Goal: Task Accomplishment & Management: Complete application form

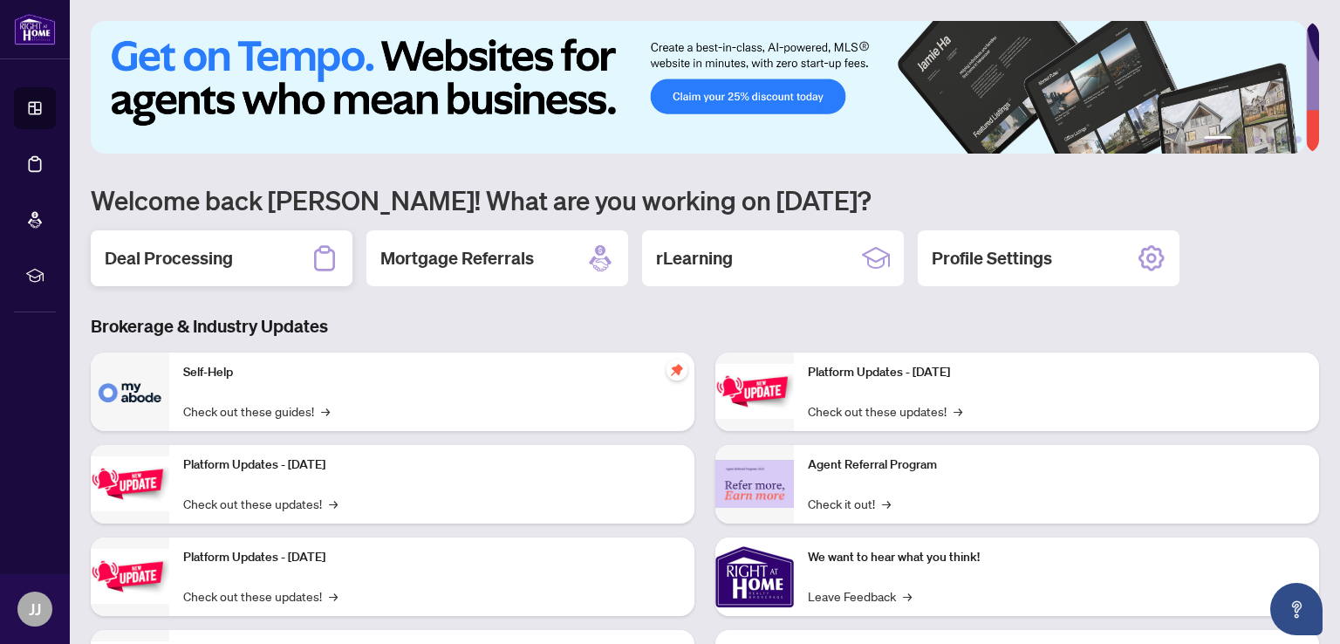
click at [130, 258] on h2 "Deal Processing" at bounding box center [169, 258] width 128 height 24
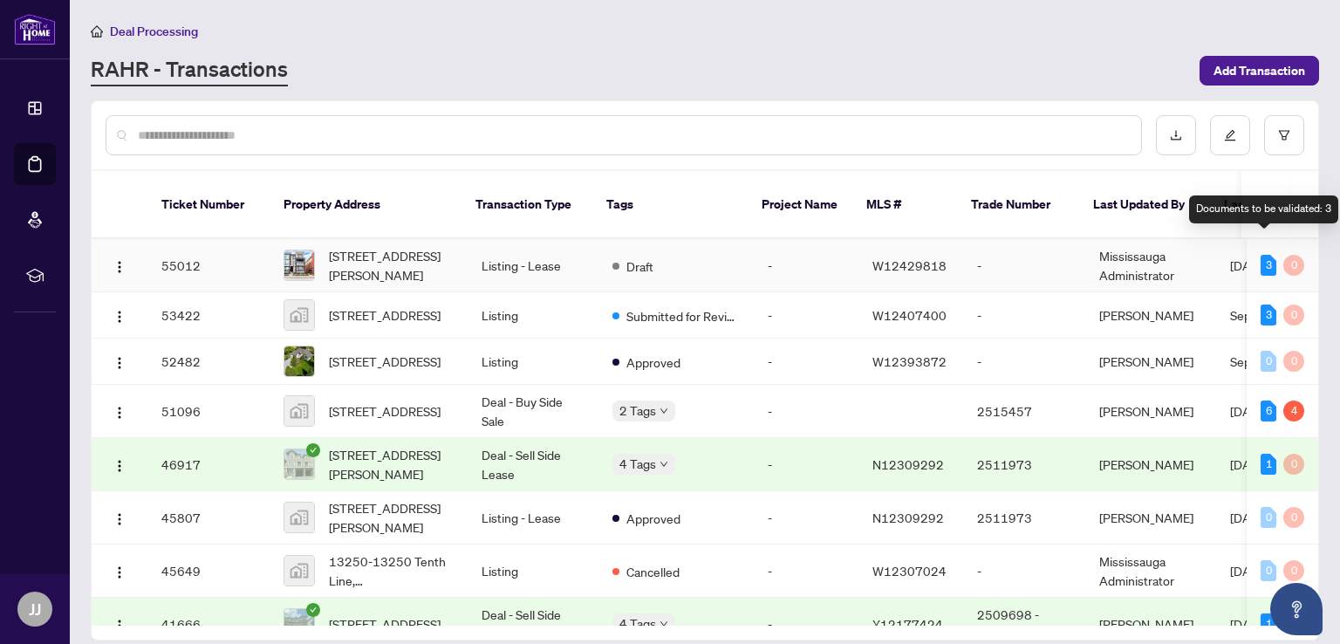
click at [1263, 255] on div "3" at bounding box center [1269, 265] width 16 height 21
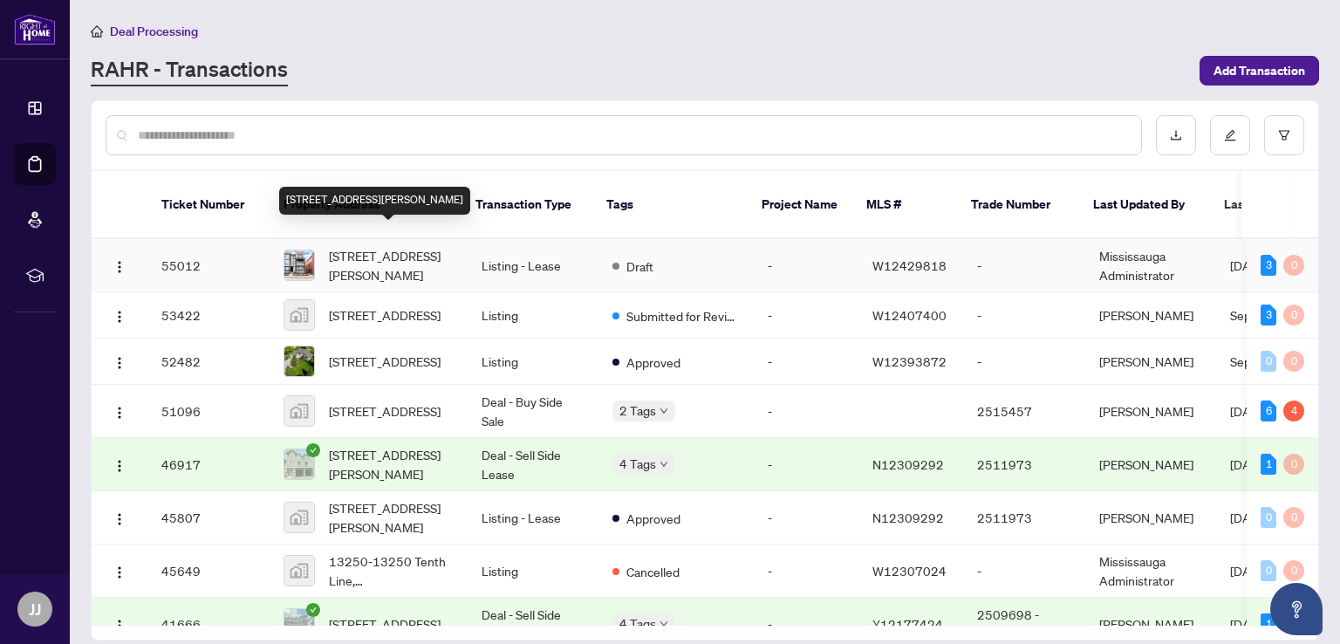
click at [374, 248] on span "[STREET_ADDRESS][PERSON_NAME]" at bounding box center [391, 265] width 125 height 38
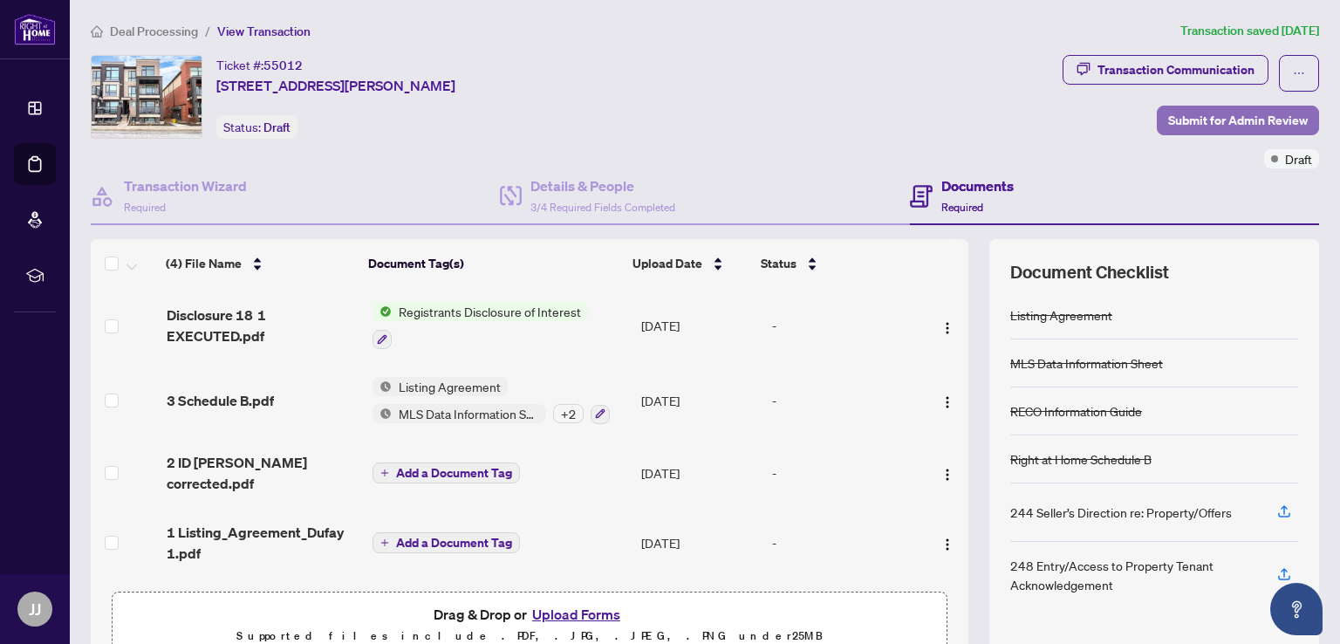
click at [1224, 123] on span "Submit for Admin Review" at bounding box center [1238, 120] width 140 height 28
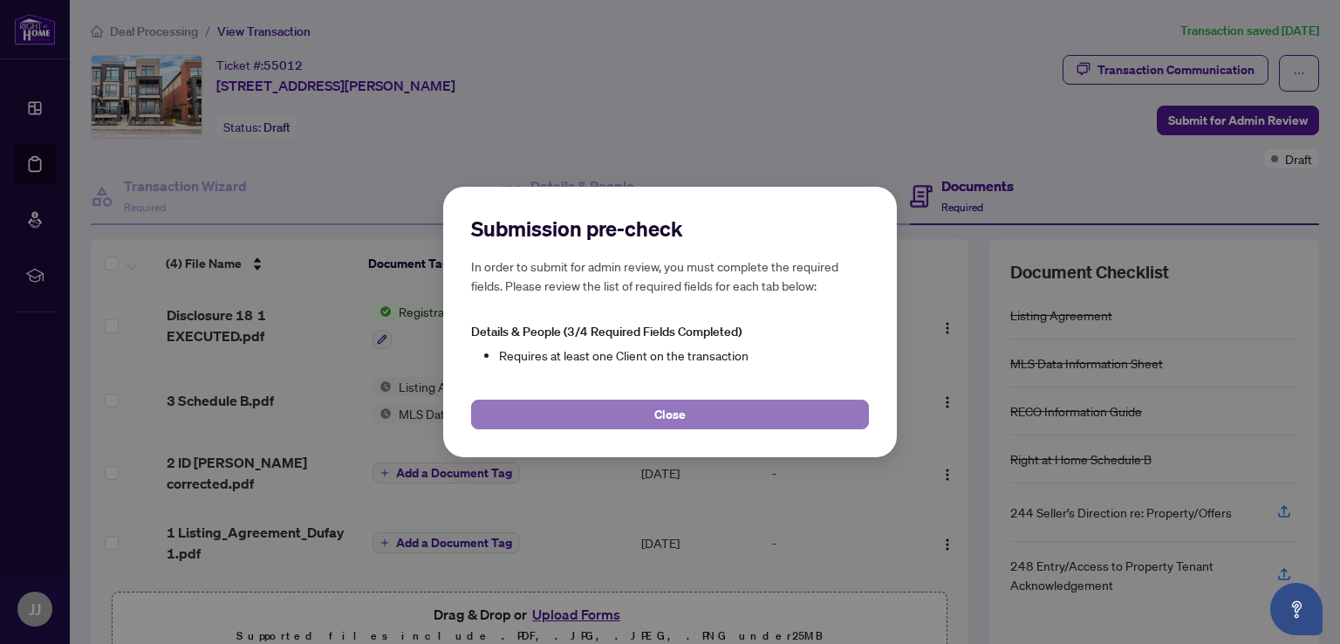
click at [676, 413] on span "Close" at bounding box center [669, 414] width 31 height 28
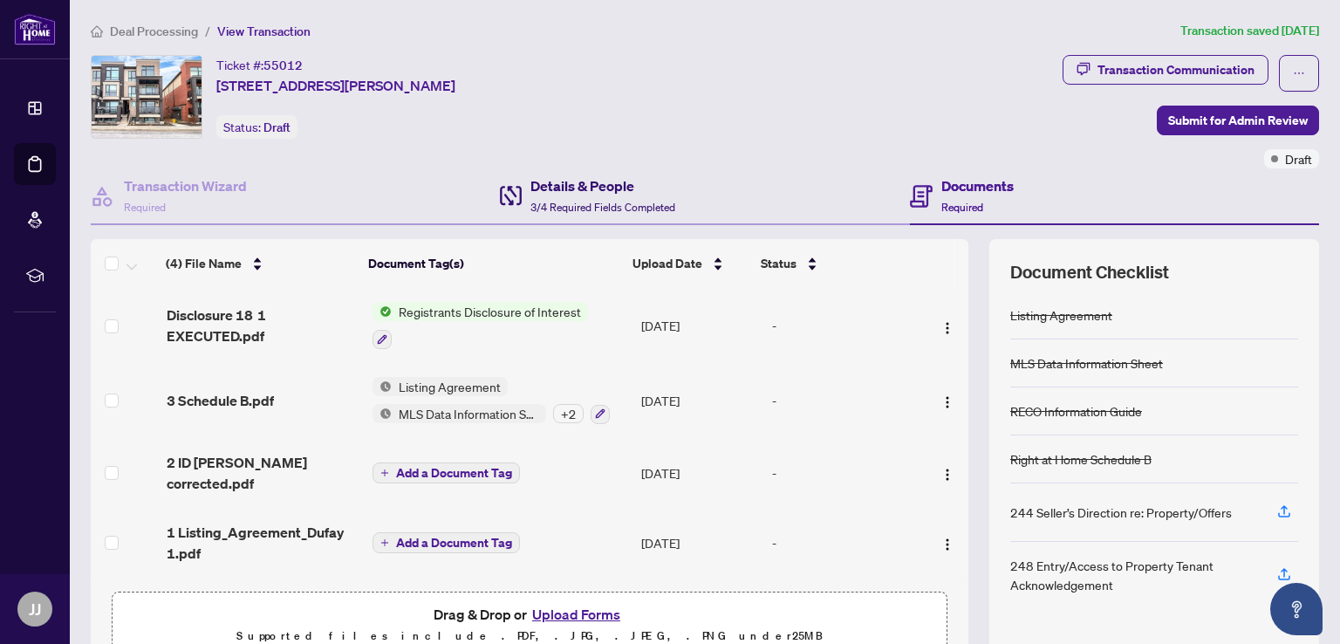
click at [555, 189] on h4 "Details & People" at bounding box center [602, 185] width 145 height 21
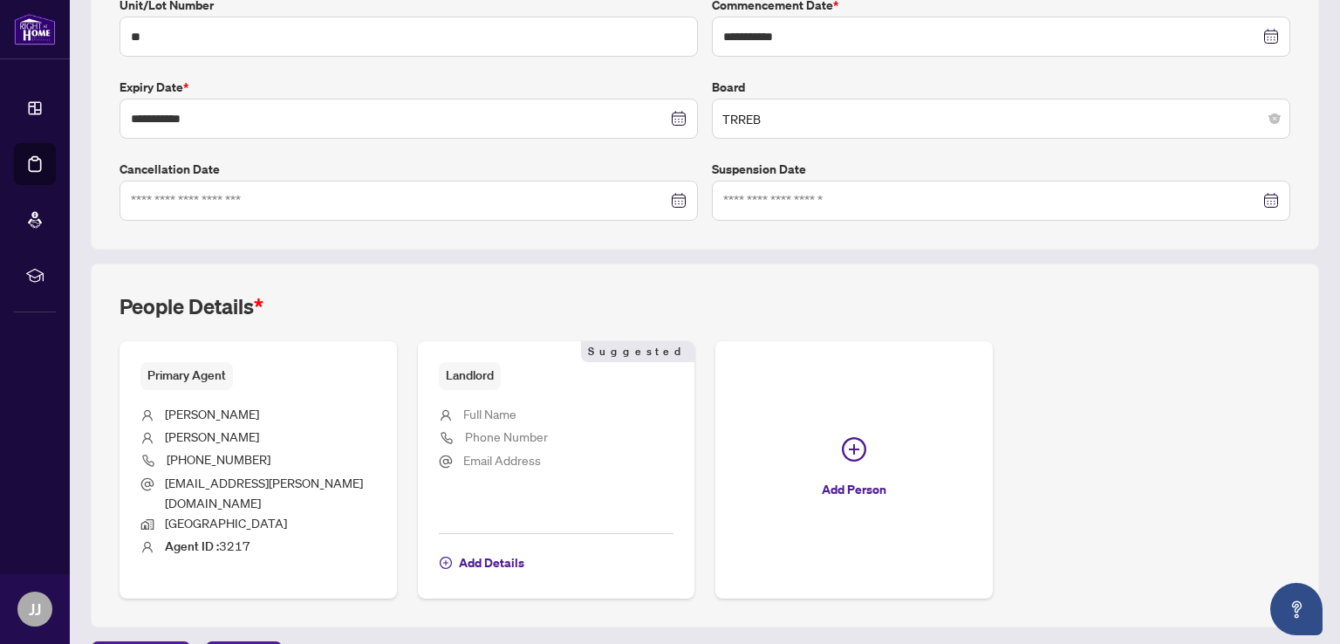
scroll to position [429, 0]
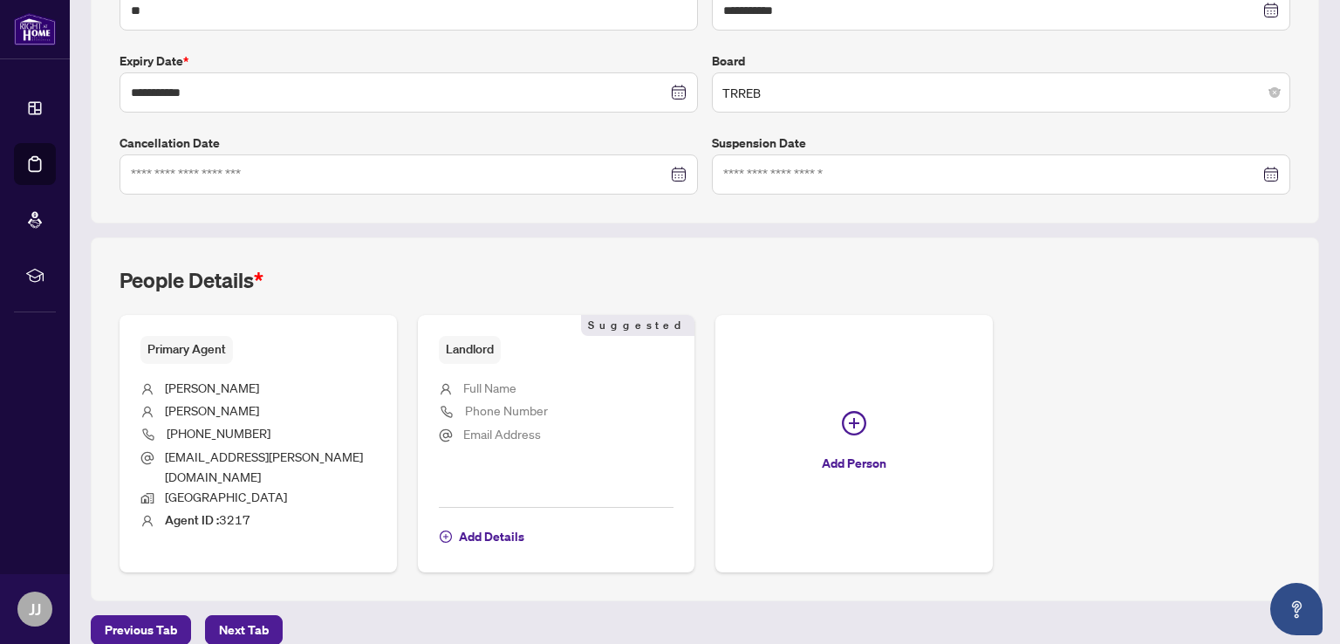
click at [476, 339] on span "Landlord" at bounding box center [470, 349] width 62 height 27
click at [462, 344] on span "Landlord" at bounding box center [470, 349] width 62 height 27
click at [443, 530] on icon "plus-circle" at bounding box center [446, 536] width 12 height 12
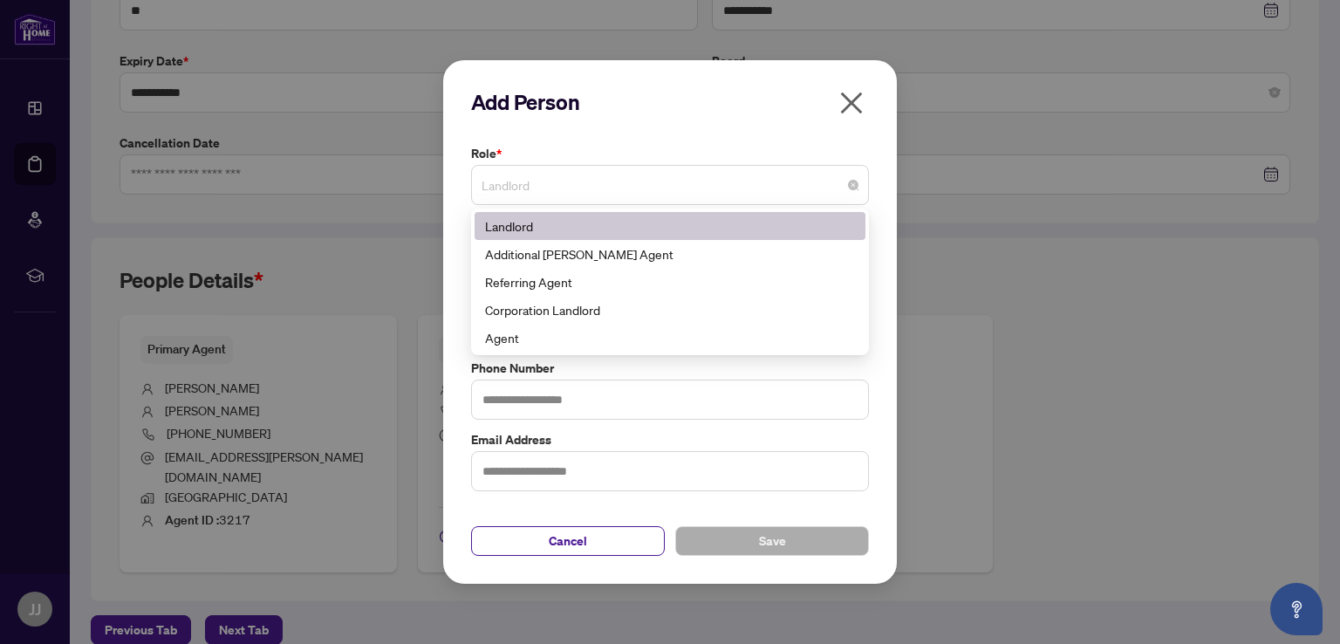
click at [591, 188] on span "Landlord" at bounding box center [670, 184] width 377 height 33
click at [852, 102] on icon "close" at bounding box center [852, 103] width 22 height 22
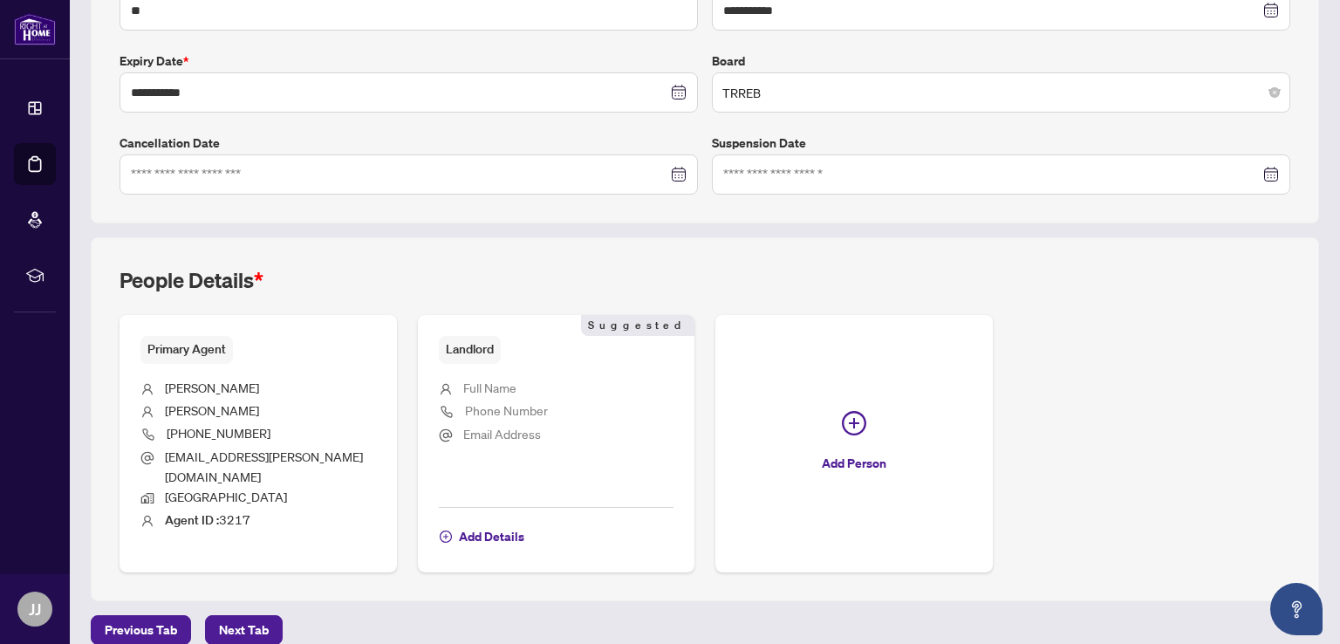
click at [471, 344] on span "Landlord" at bounding box center [470, 349] width 62 height 27
click at [429, 518] on div "Landlord Suggested Full Name Phone Number Email Address Add Details Suggested" at bounding box center [556, 443] width 277 height 257
click at [440, 530] on icon "plus-circle" at bounding box center [446, 536] width 12 height 12
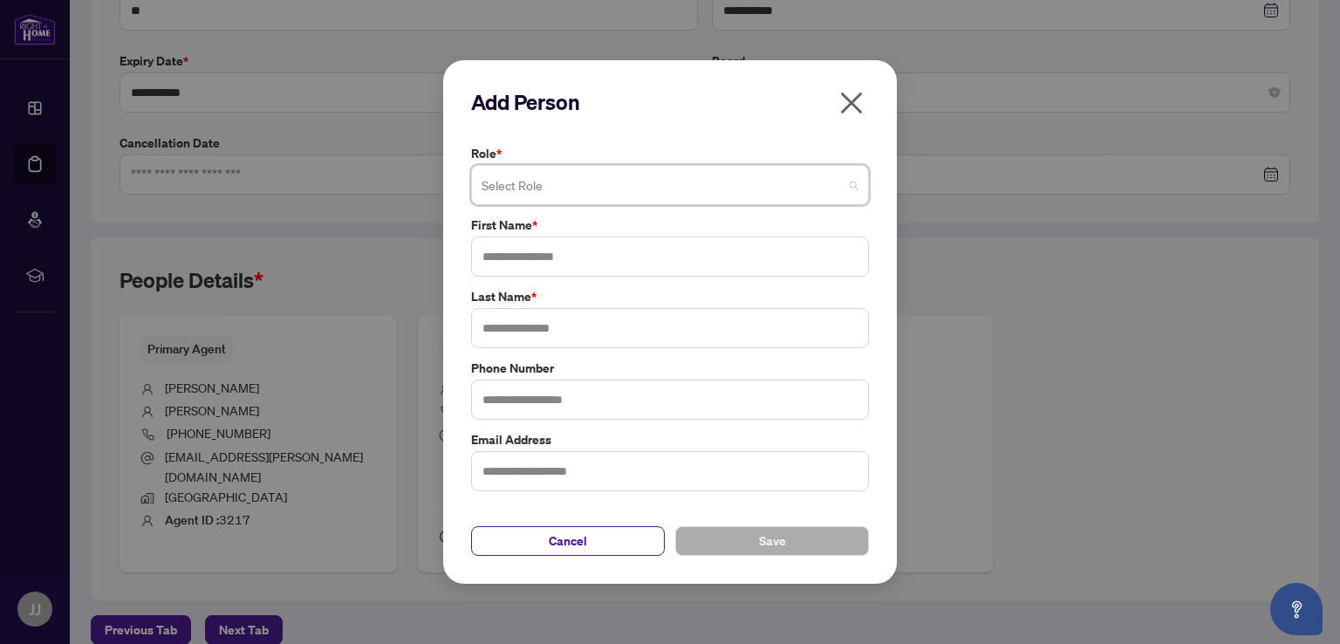
click at [853, 182] on span at bounding box center [670, 184] width 377 height 33
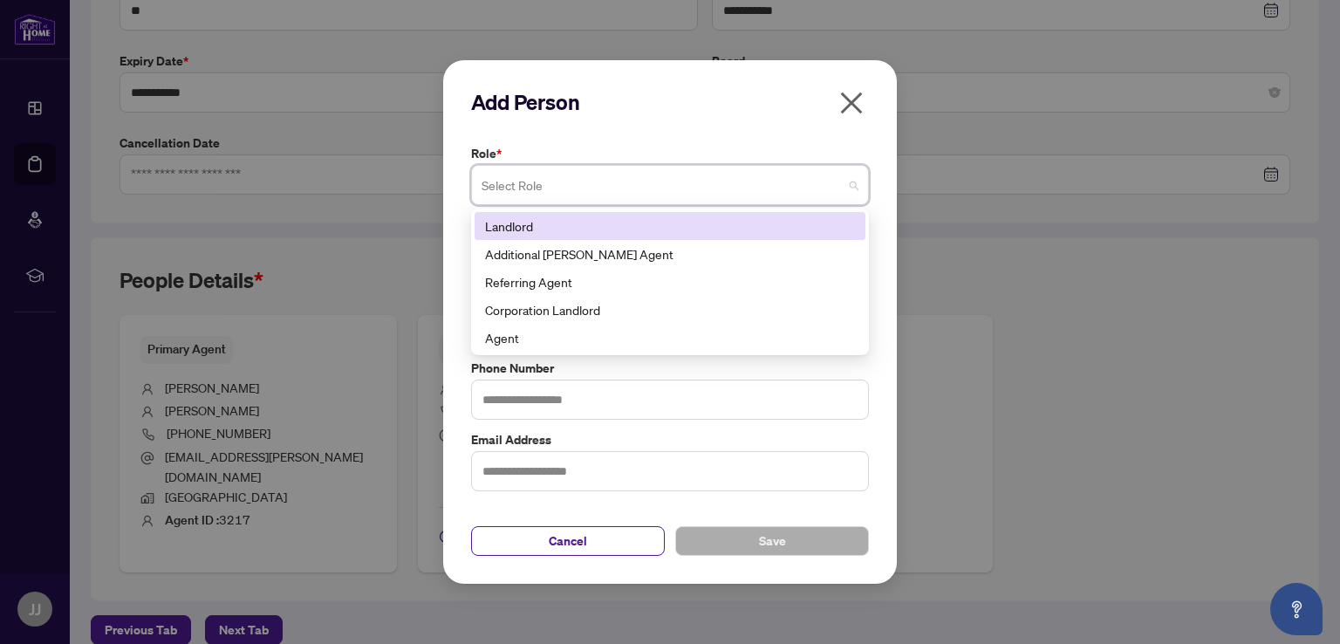
click at [857, 95] on icon "close" at bounding box center [852, 103] width 28 height 28
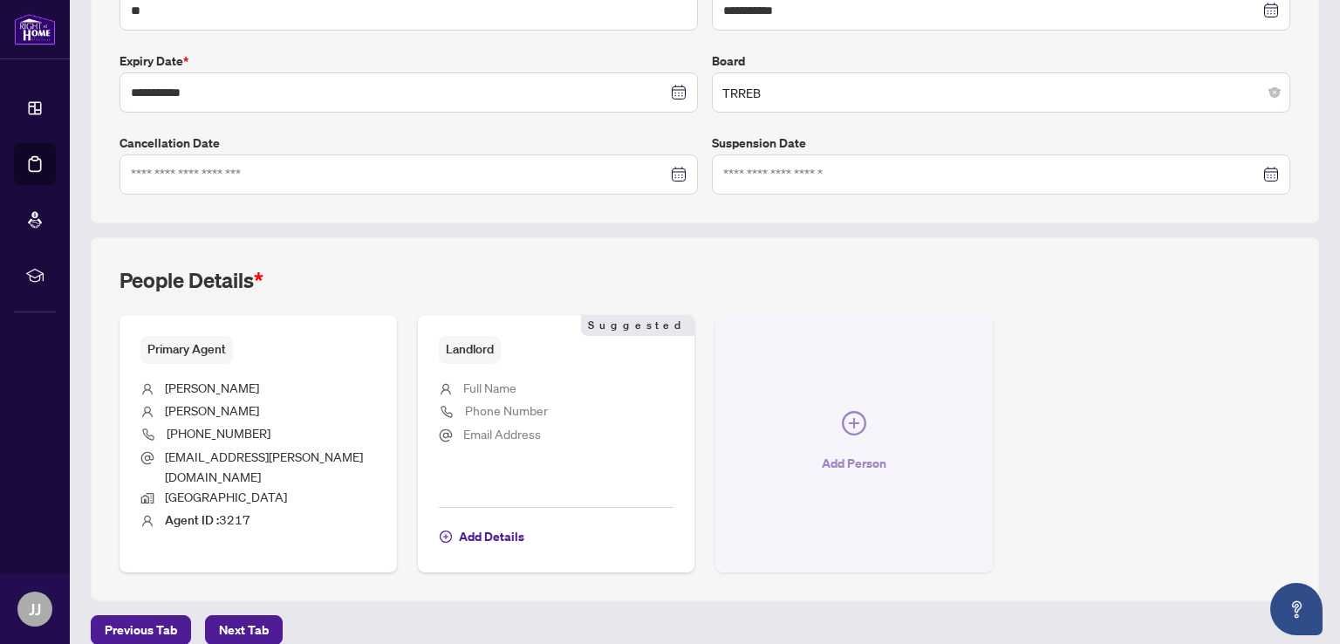
click at [842, 411] on icon "plus-circle" at bounding box center [854, 423] width 24 height 24
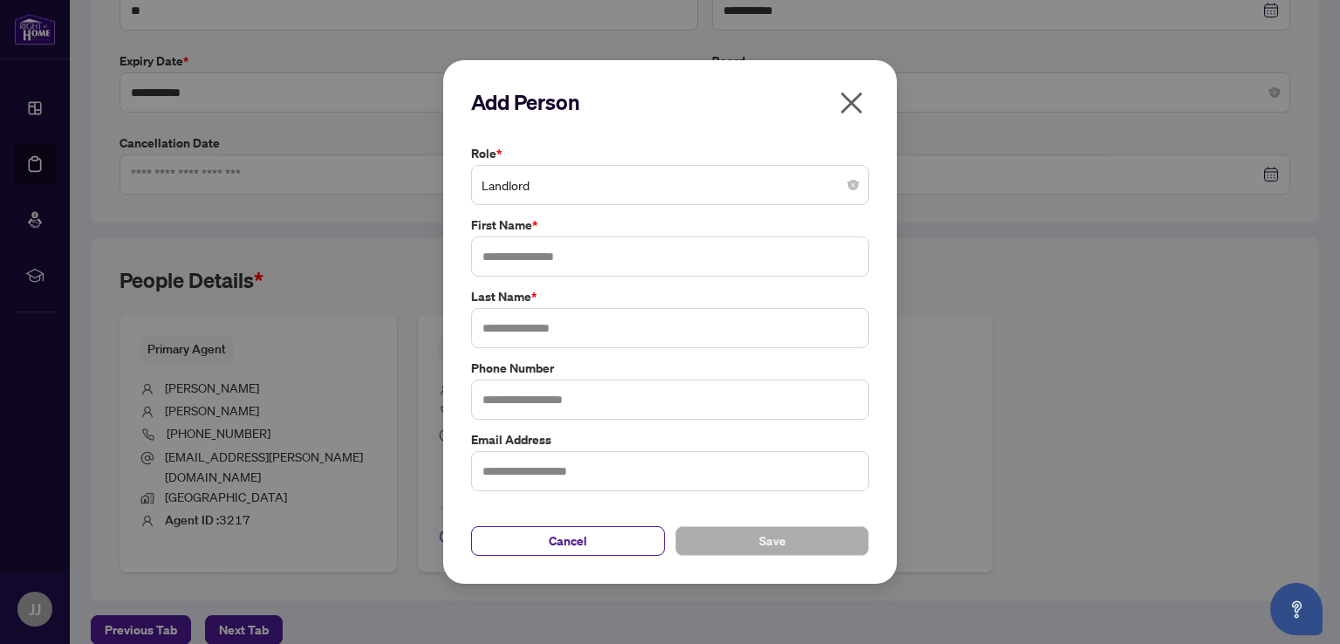
click at [852, 113] on icon "close" at bounding box center [852, 103] width 28 height 28
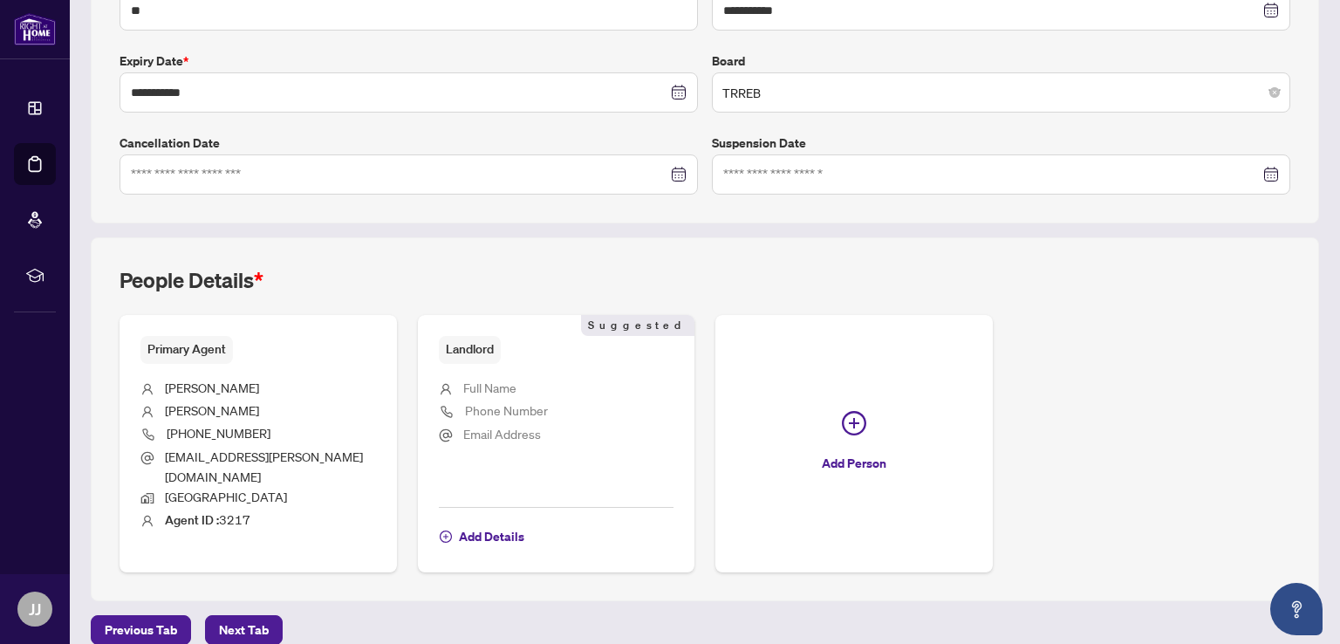
click at [481, 383] on span "Full Name" at bounding box center [489, 388] width 53 height 16
click at [441, 530] on icon "plus-circle" at bounding box center [446, 536] width 12 height 12
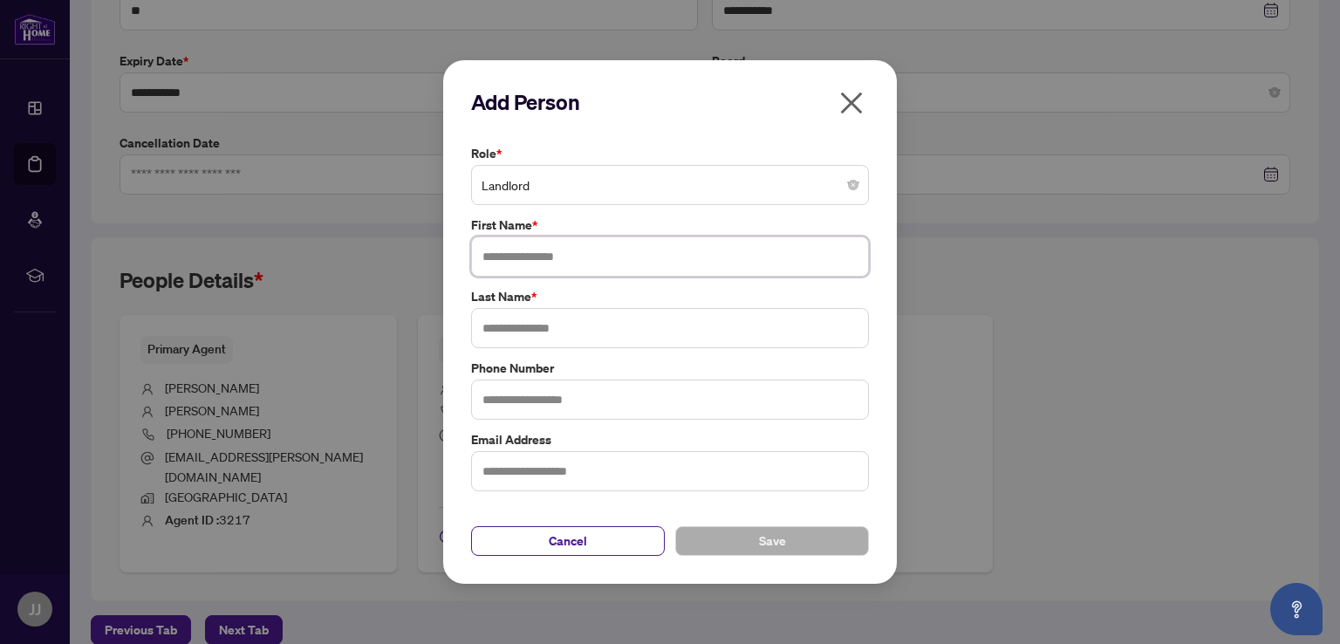
click at [556, 256] on input "text" at bounding box center [670, 256] width 398 height 40
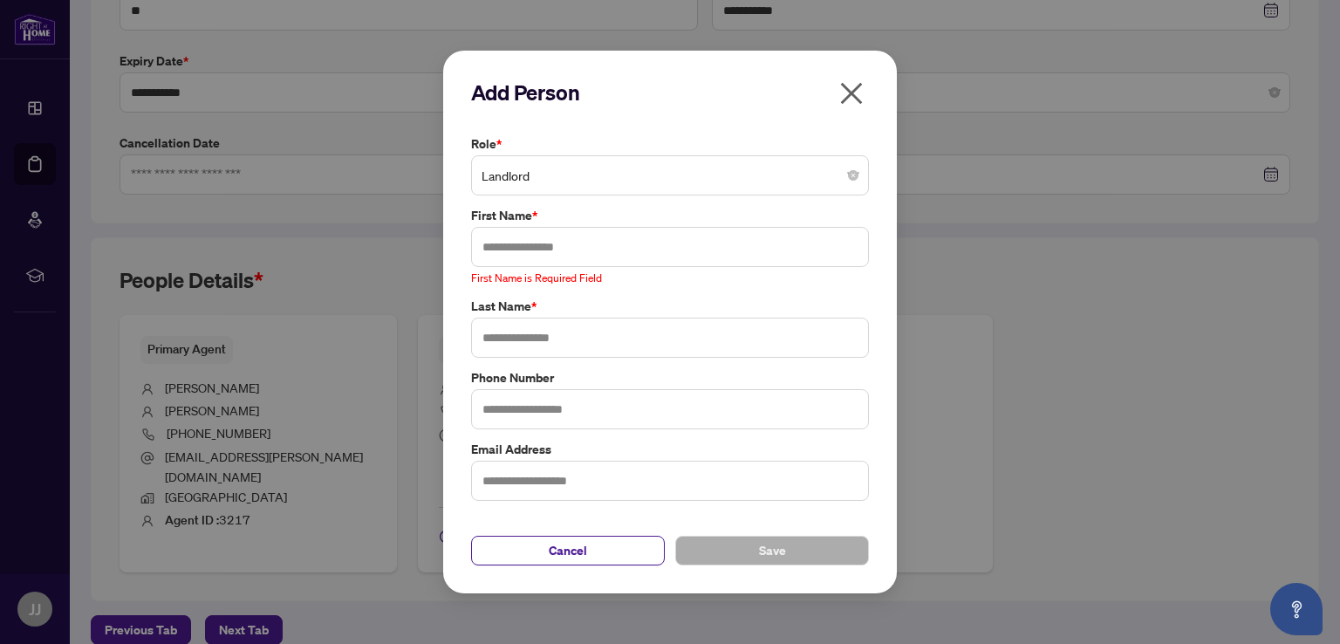
click at [852, 97] on icon "close" at bounding box center [852, 93] width 28 height 28
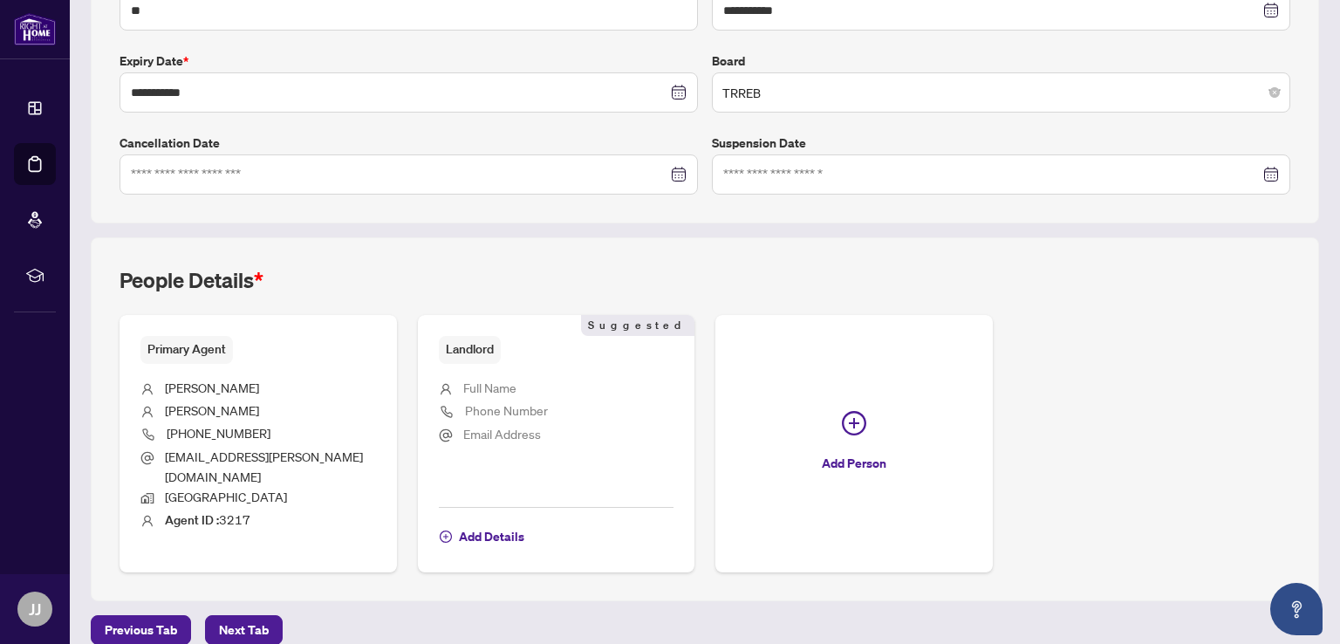
scroll to position [0, 0]
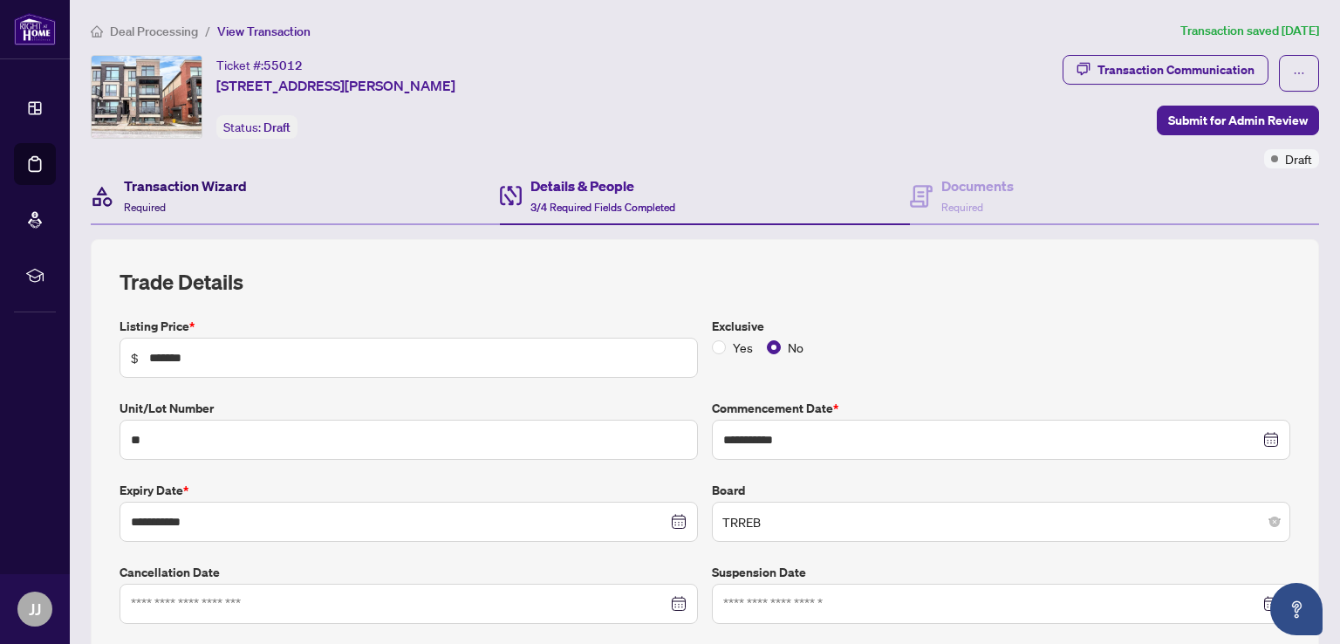
click at [203, 186] on h4 "Transaction Wizard" at bounding box center [185, 185] width 123 height 21
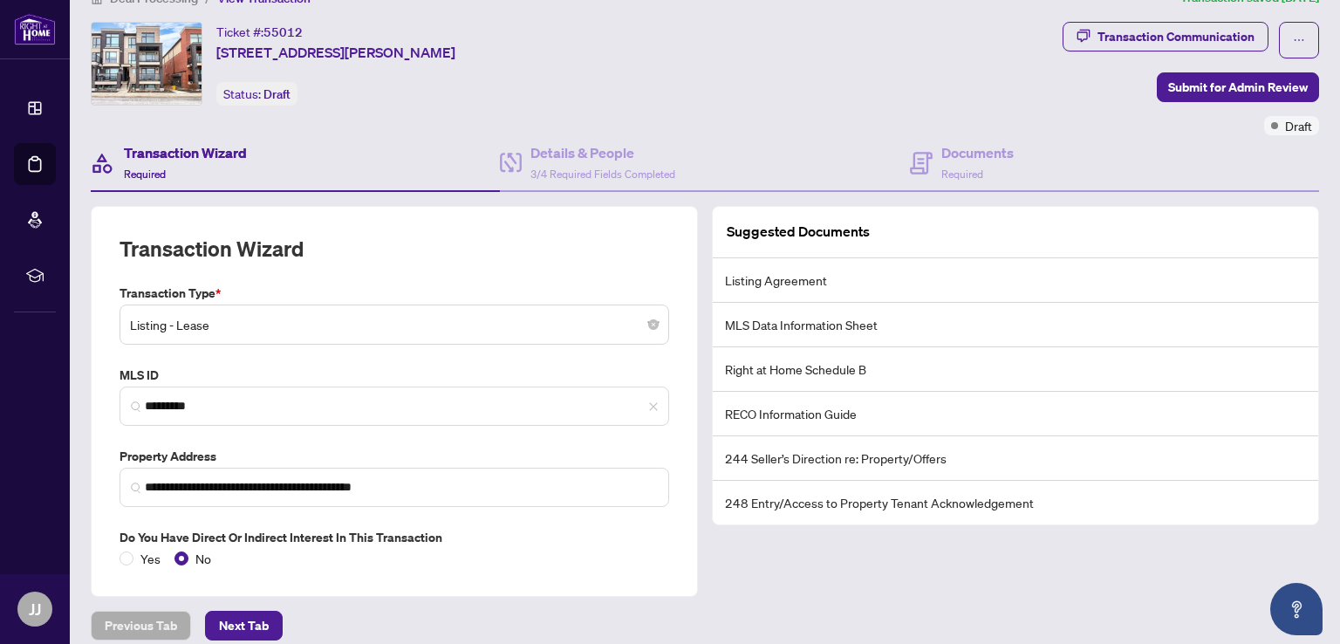
scroll to position [48, 0]
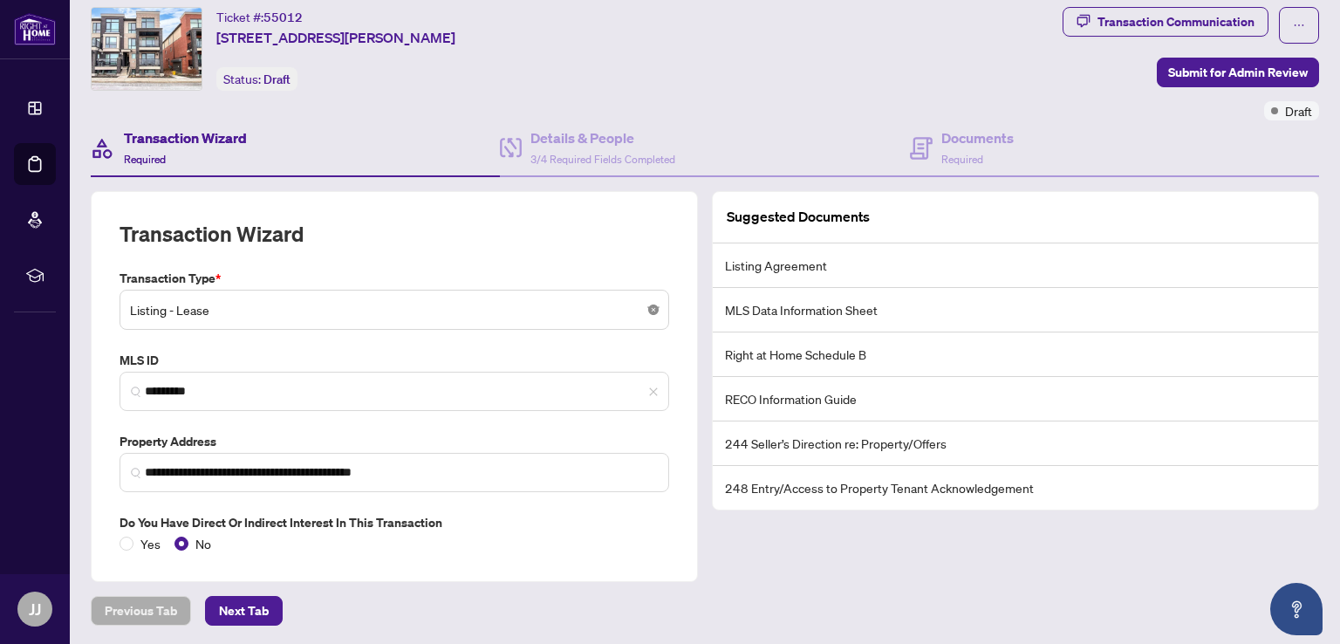
click at [646, 310] on body "**********" at bounding box center [670, 322] width 1340 height 644
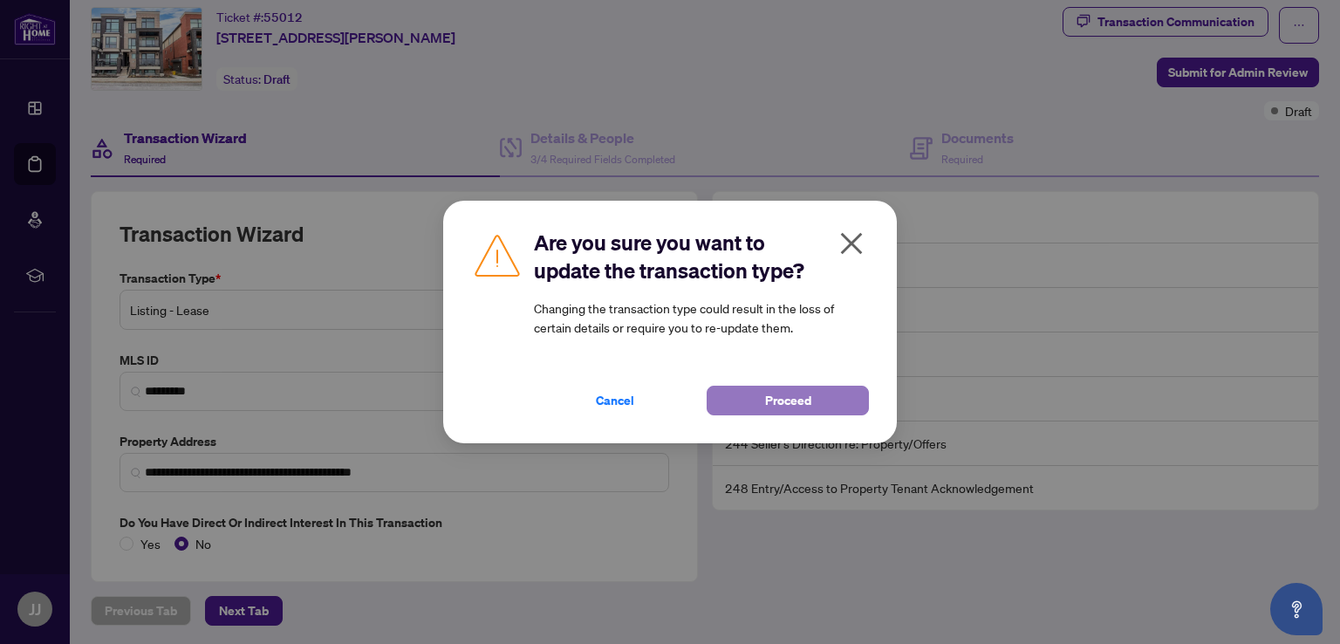
click at [794, 402] on span "Proceed" at bounding box center [788, 400] width 46 height 28
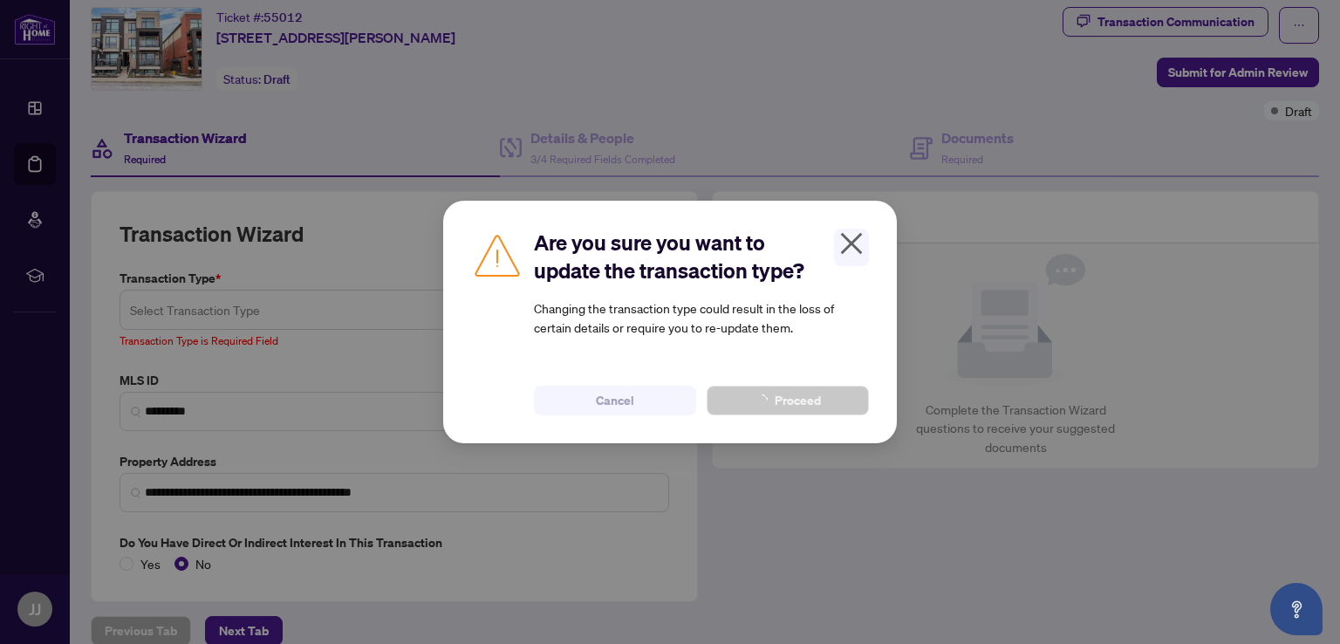
click at [251, 306] on div "Are you sure you want to update the transaction type? Changing the transaction …" at bounding box center [670, 322] width 1340 height 644
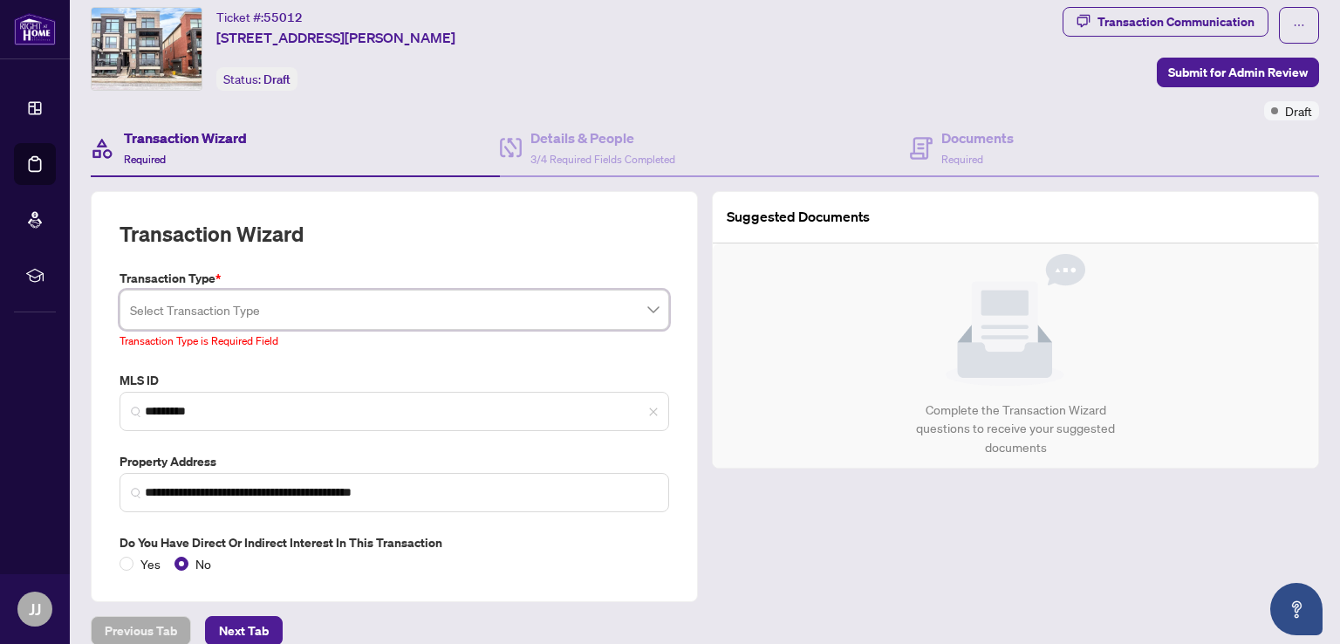
click at [534, 325] on input "search" at bounding box center [386, 312] width 513 height 38
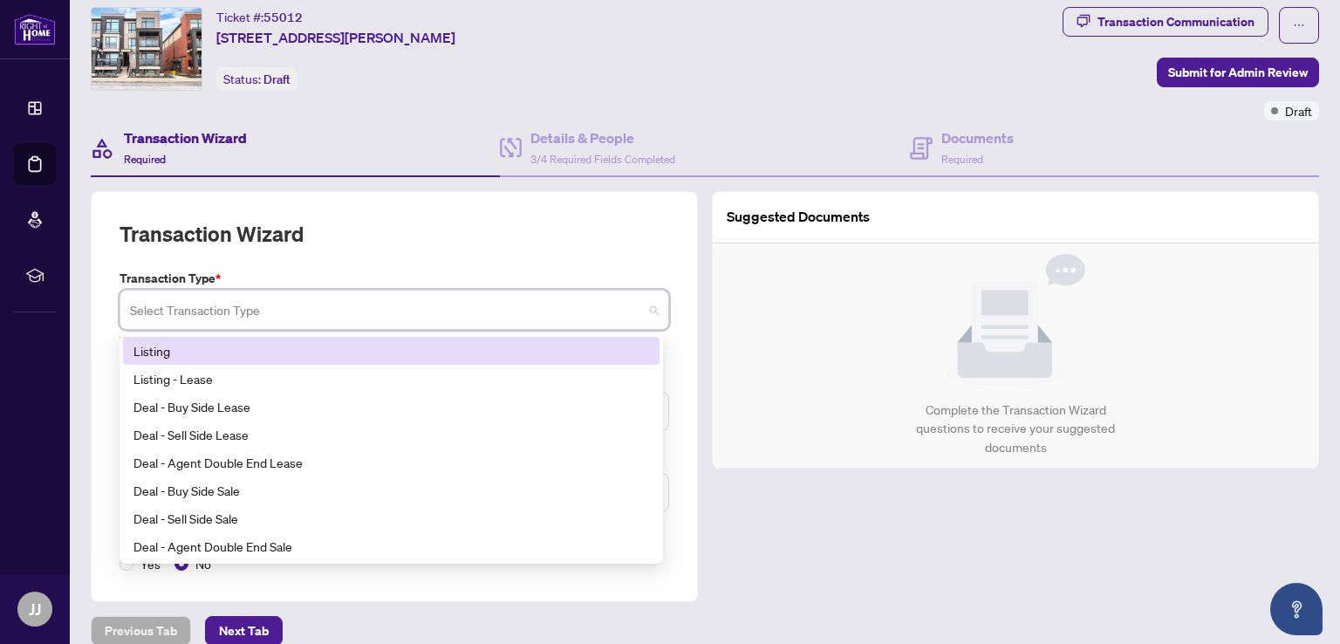
click at [157, 345] on div "Listing" at bounding box center [391, 350] width 516 height 19
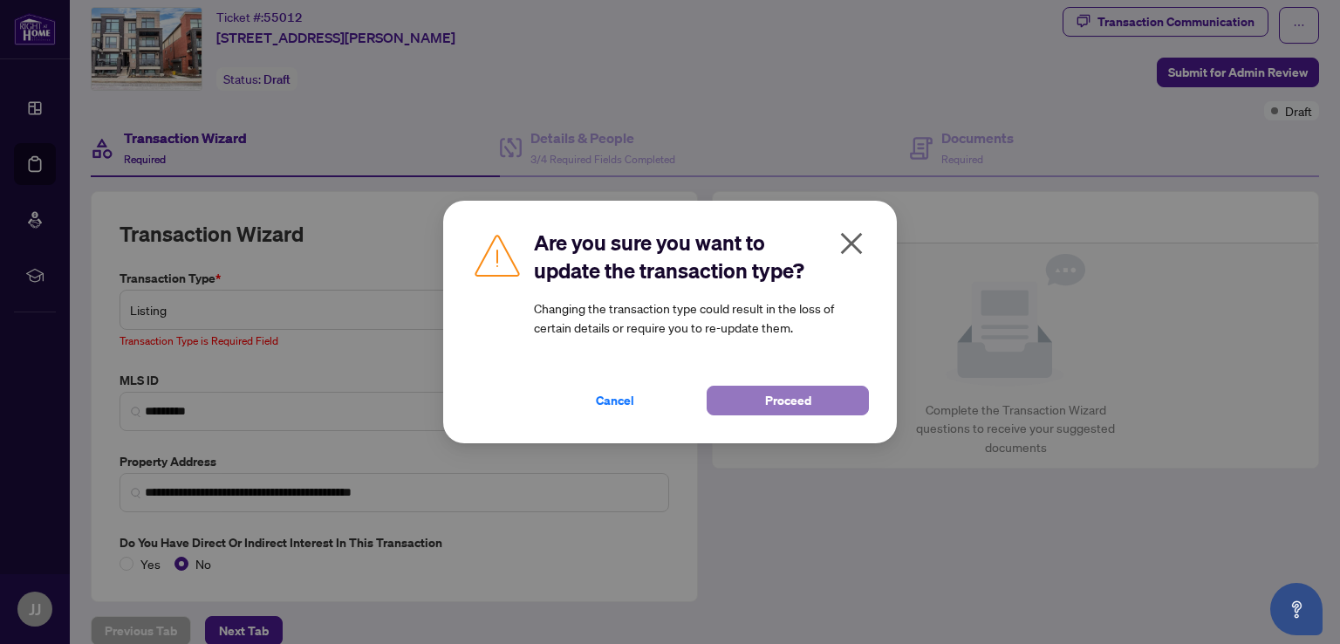
click at [803, 400] on span "Proceed" at bounding box center [788, 400] width 46 height 28
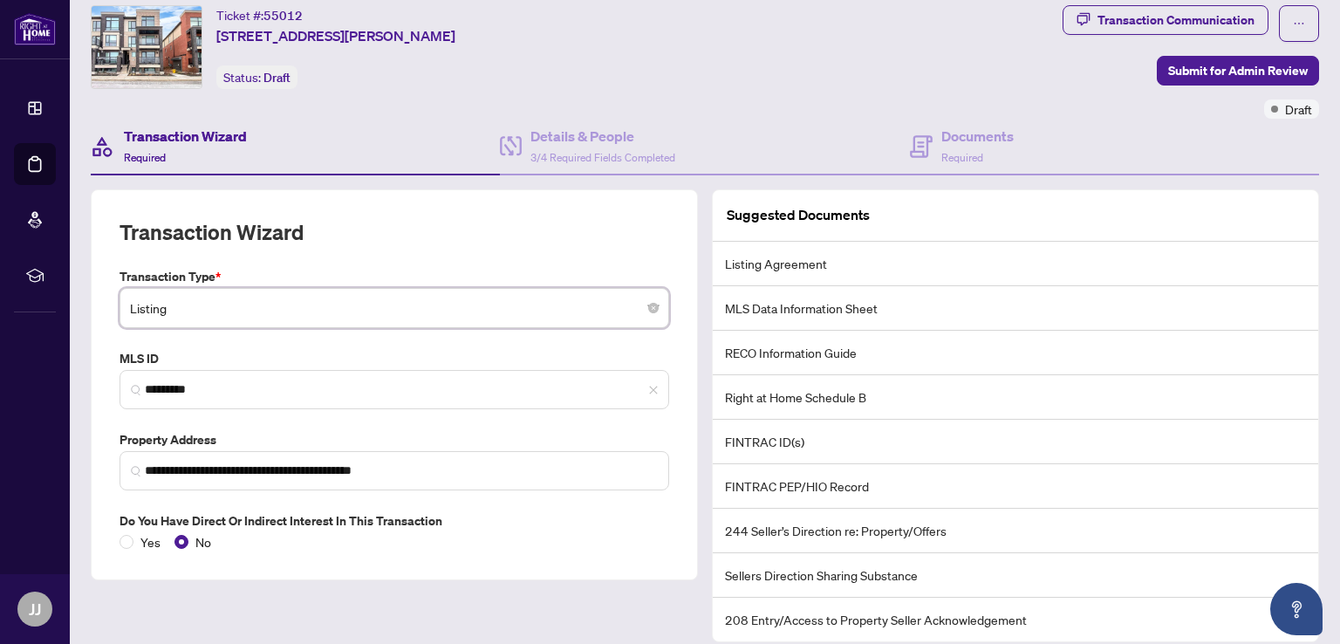
scroll to position [0, 0]
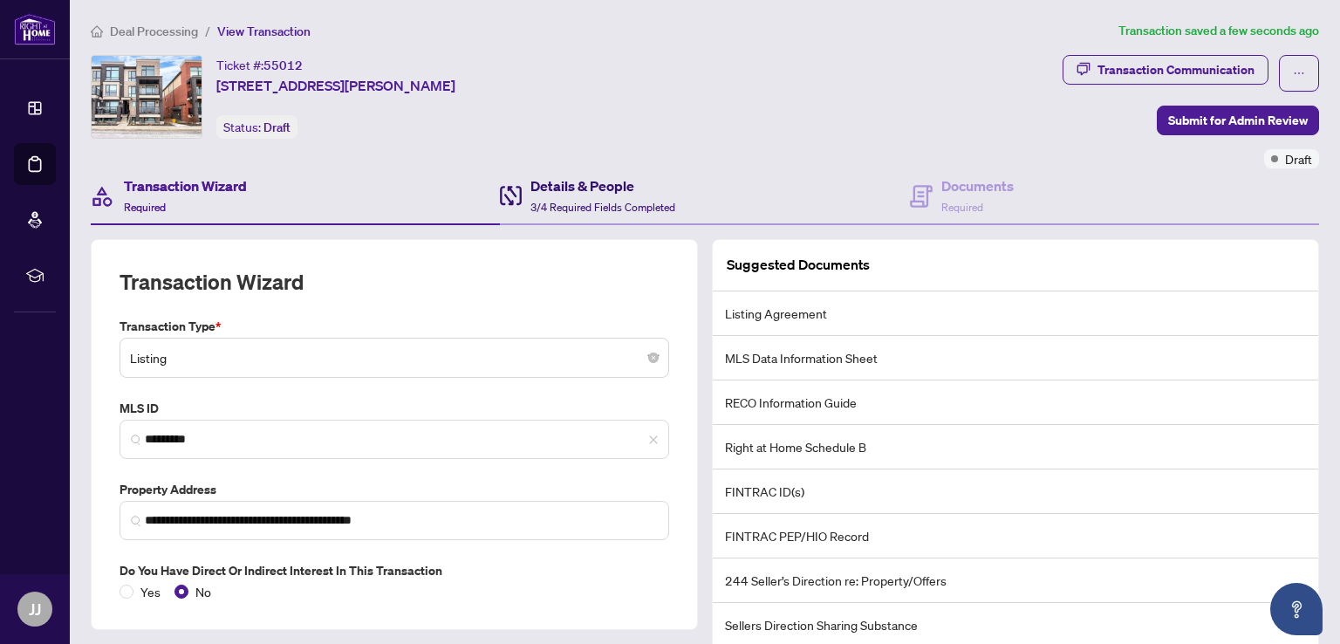
click at [535, 193] on h4 "Details & People" at bounding box center [602, 185] width 145 height 21
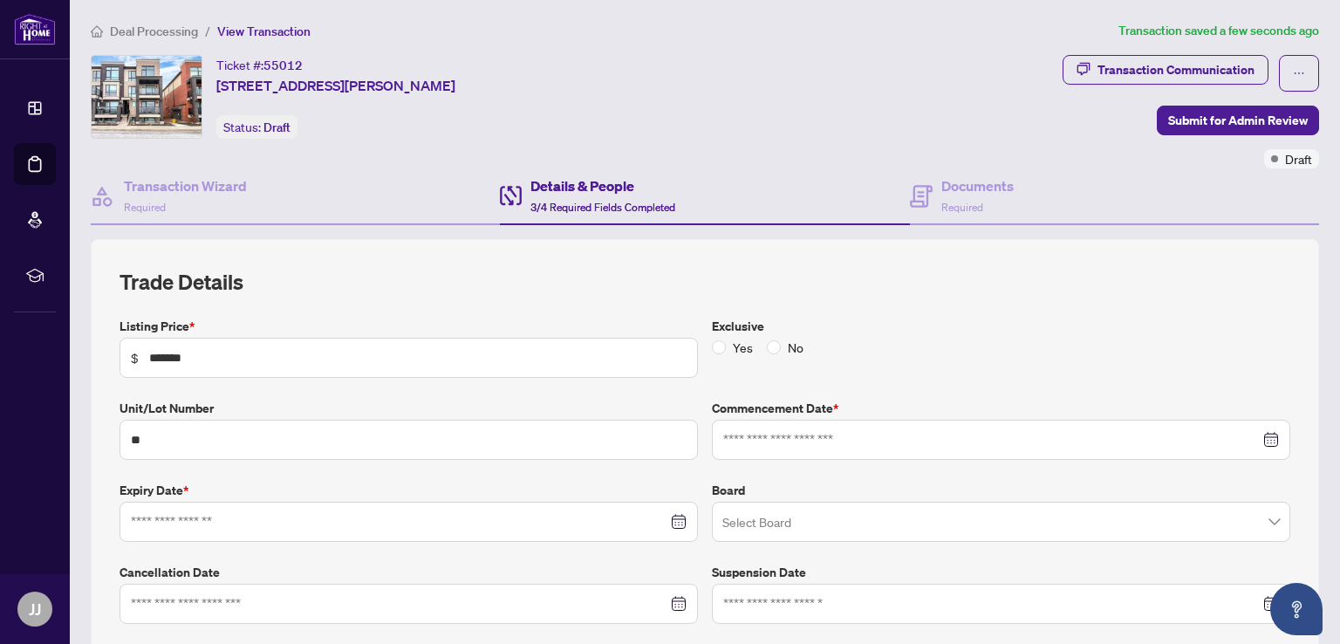
type input "**********"
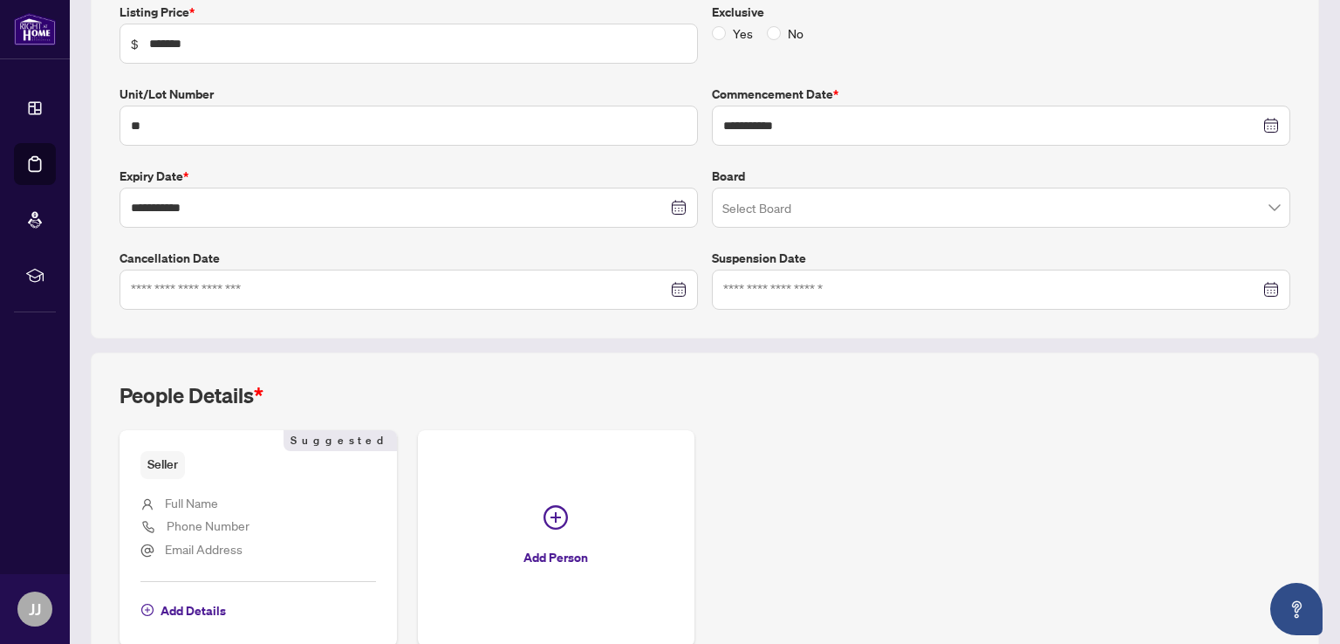
scroll to position [406, 0]
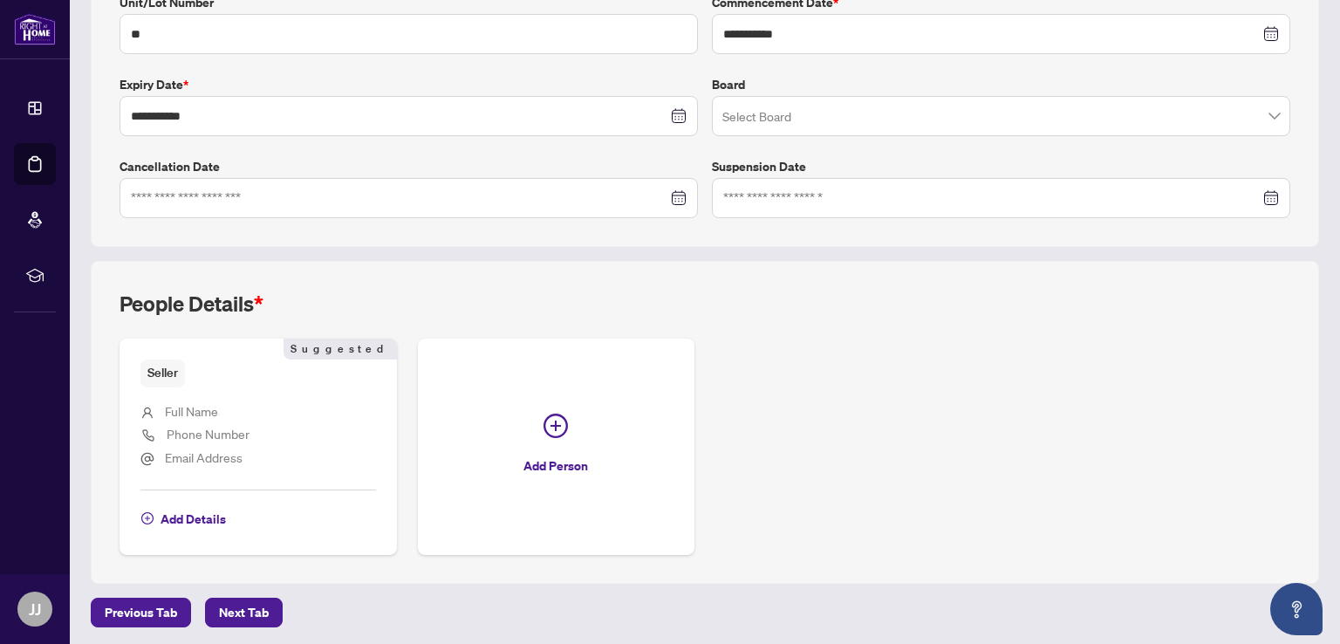
click at [195, 403] on span "Full Name" at bounding box center [191, 411] width 53 height 16
click at [174, 514] on span "Add Details" at bounding box center [193, 519] width 65 height 28
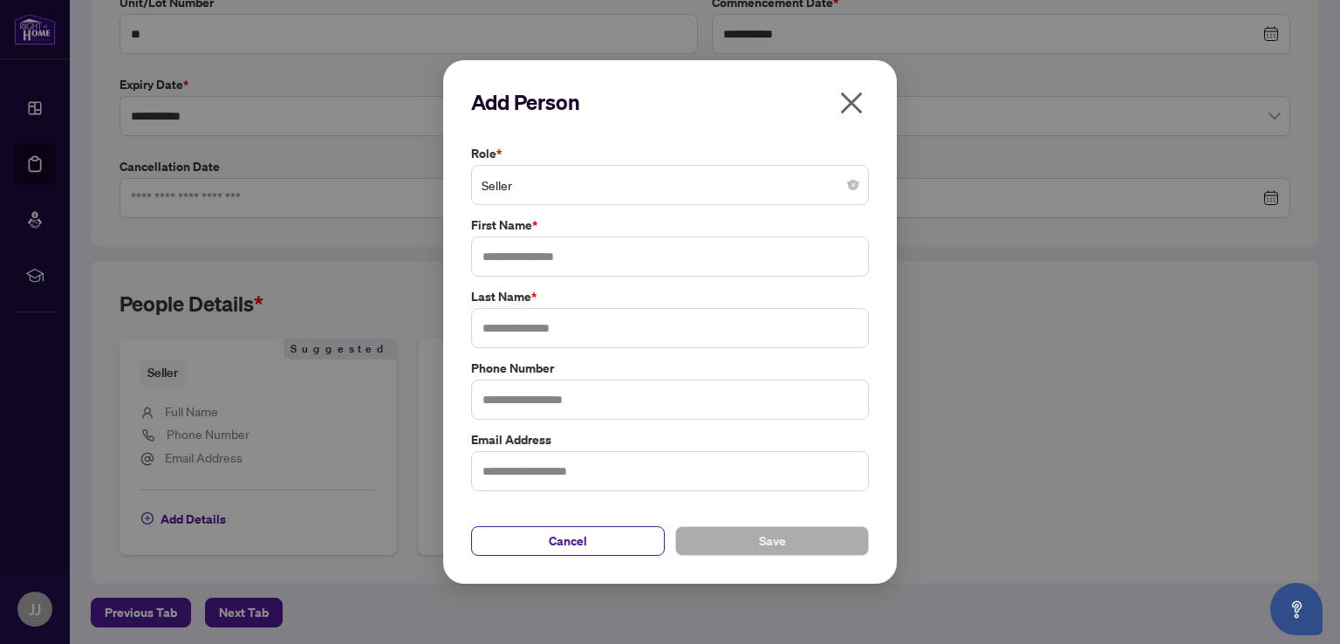
click at [542, 186] on span "Seller" at bounding box center [670, 184] width 377 height 33
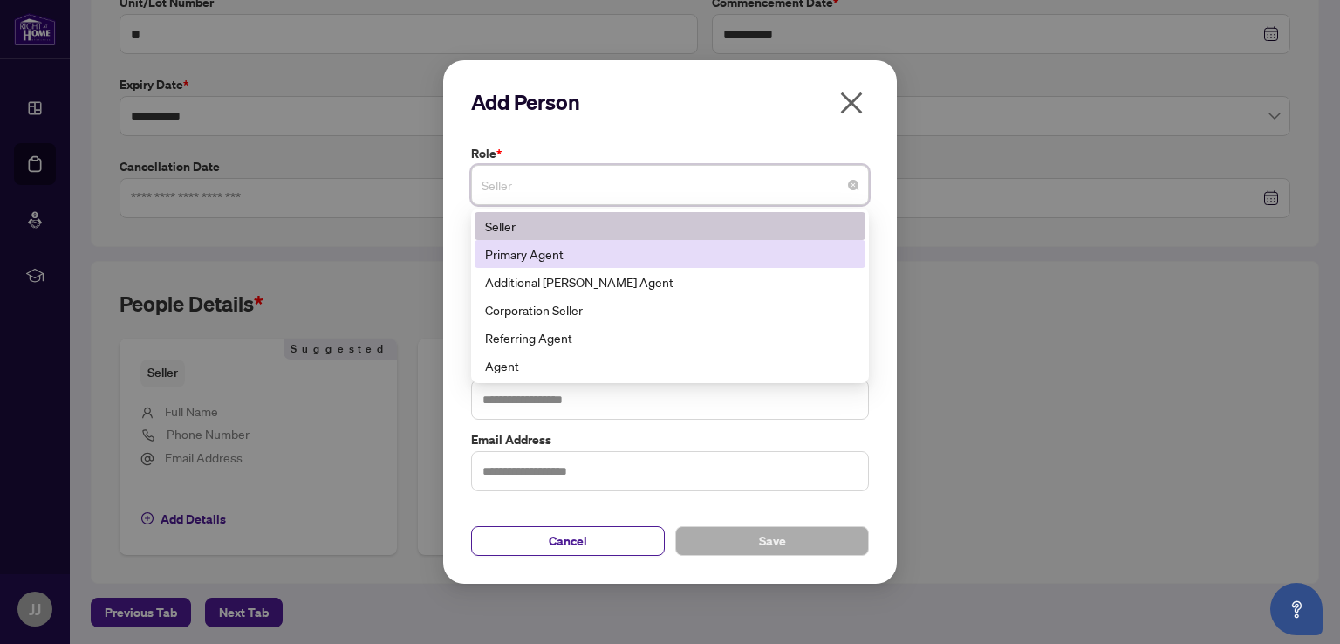
click at [549, 259] on div "Primary Agent" at bounding box center [670, 253] width 370 height 19
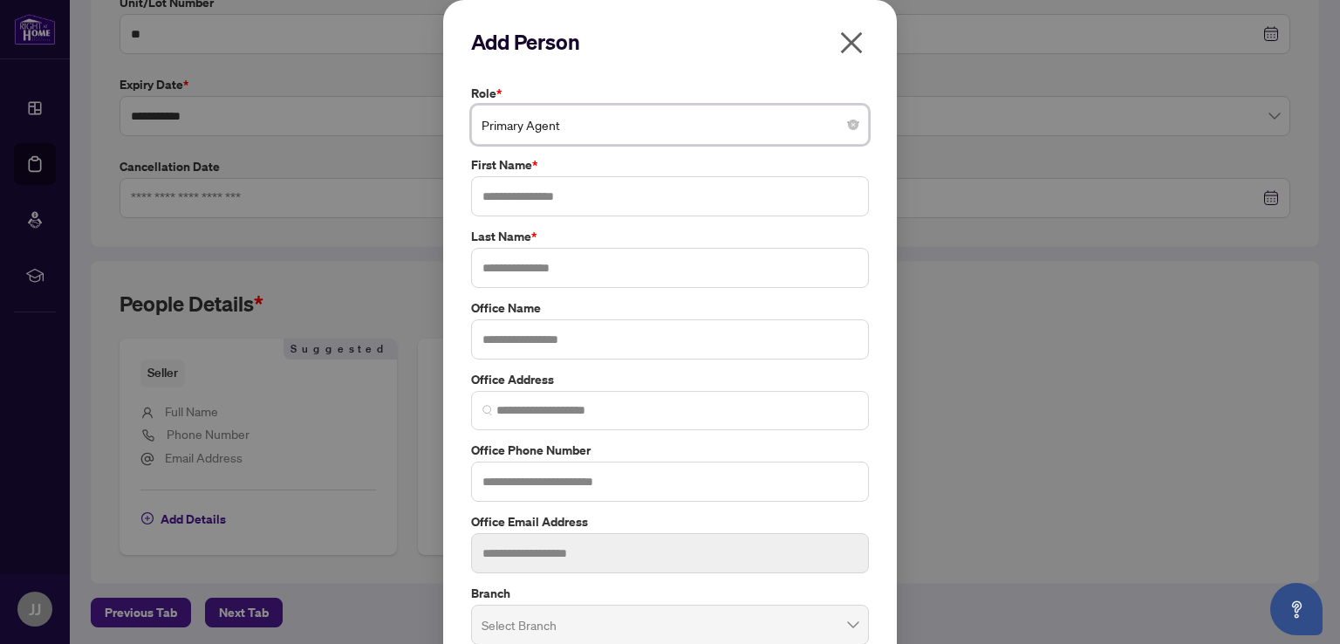
click at [181, 414] on div "Add Person Role * Primary Agent Primary Agent 1 7 10 Seller Primary Agent Addit…" at bounding box center [670, 322] width 1340 height 644
drag, startPoint x: 541, startPoint y: 187, endPoint x: 598, endPoint y: 174, distance: 58.2
click at [541, 183] on input "text" at bounding box center [670, 196] width 398 height 40
type input "*"
type input "******"
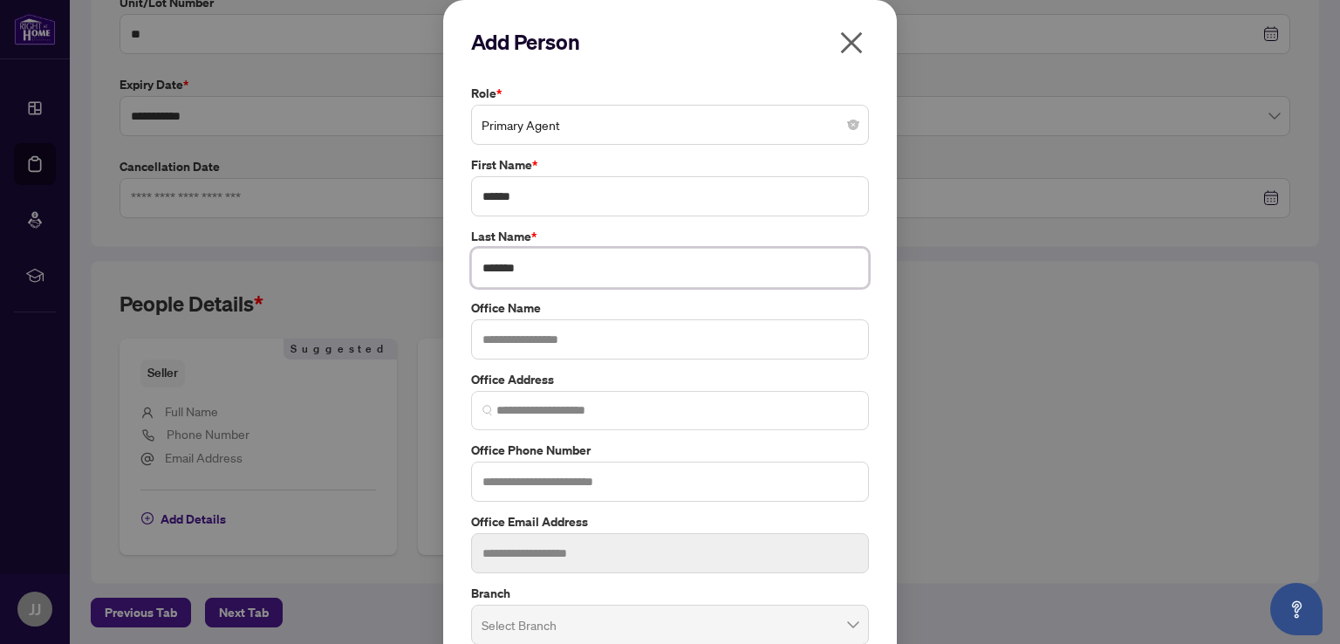
type input "*******"
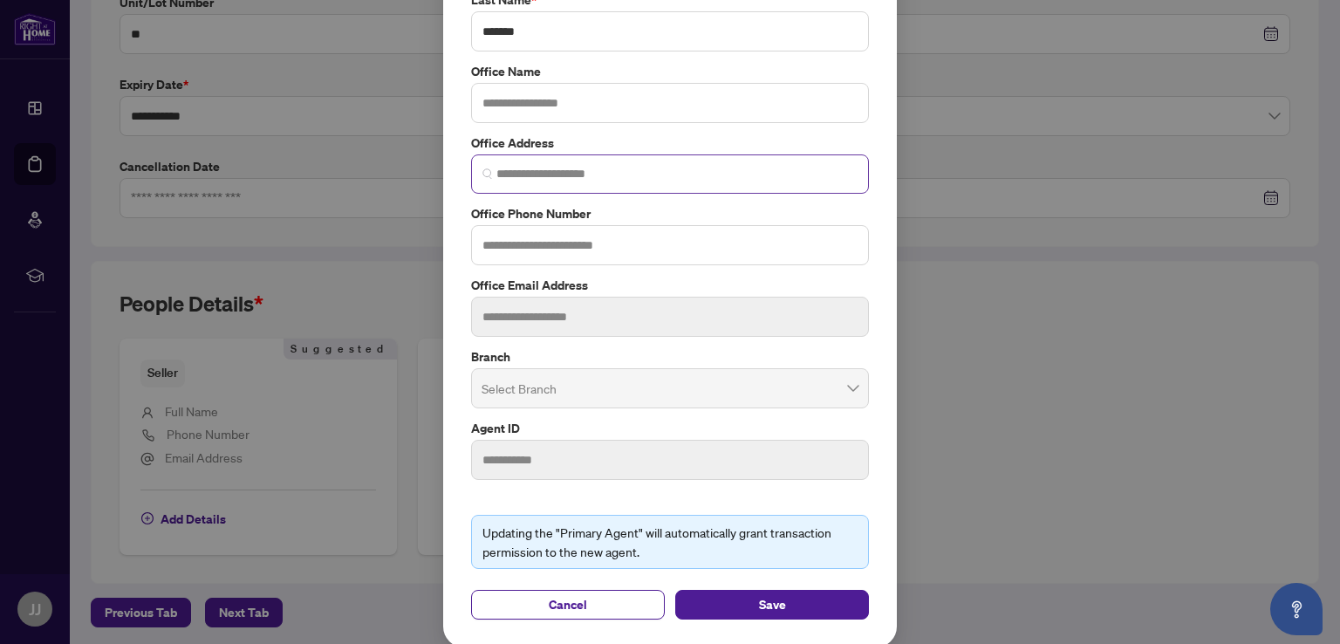
scroll to position [149, 0]
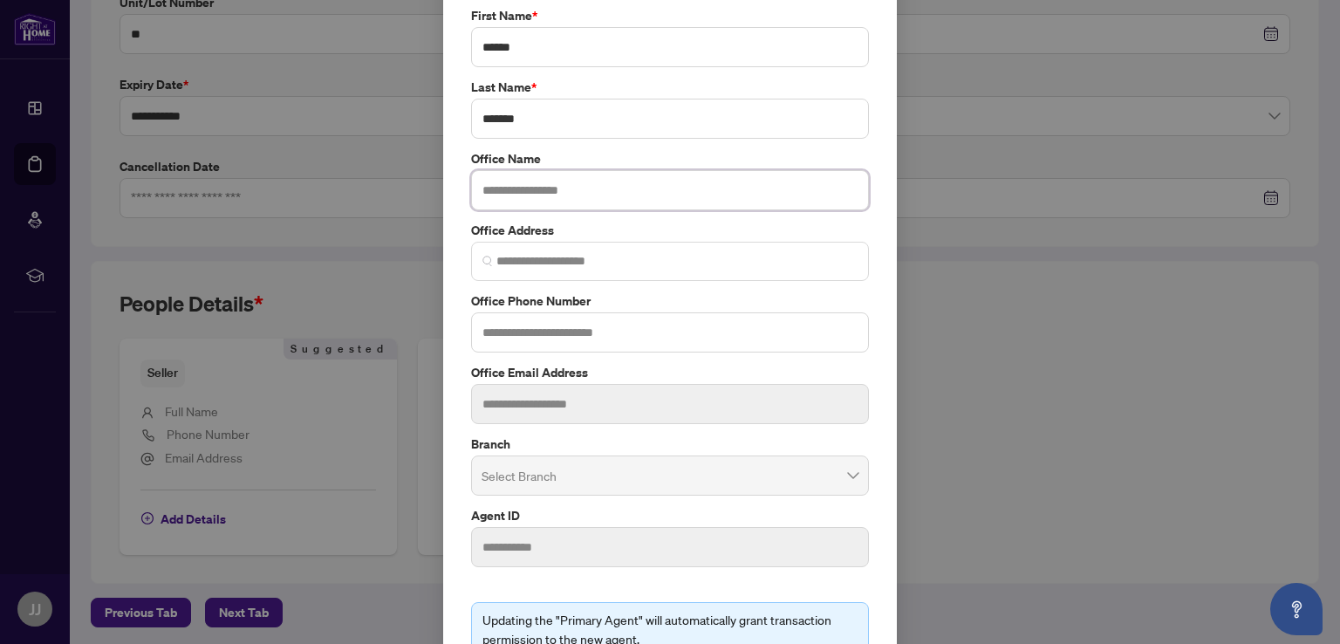
click at [575, 189] on input "text" at bounding box center [670, 190] width 398 height 40
type input "**********"
click at [865, 438] on div "Branch Select Branch" at bounding box center [670, 464] width 408 height 61
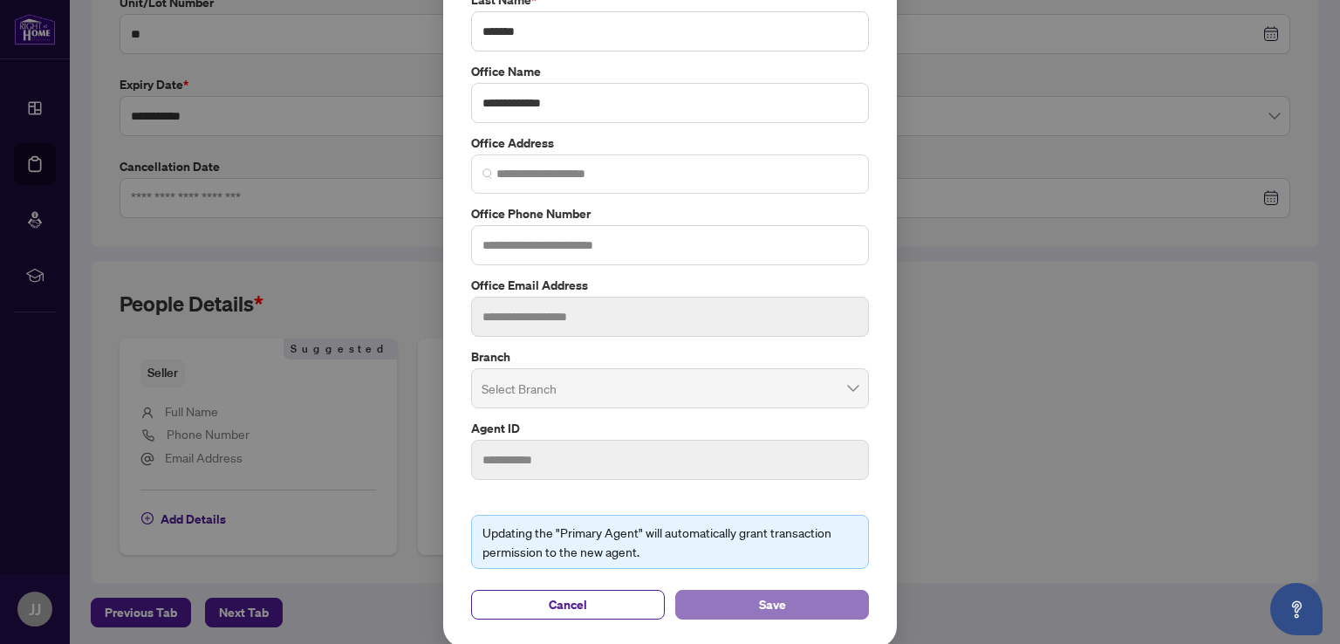
click at [772, 606] on span "Save" at bounding box center [772, 605] width 27 height 28
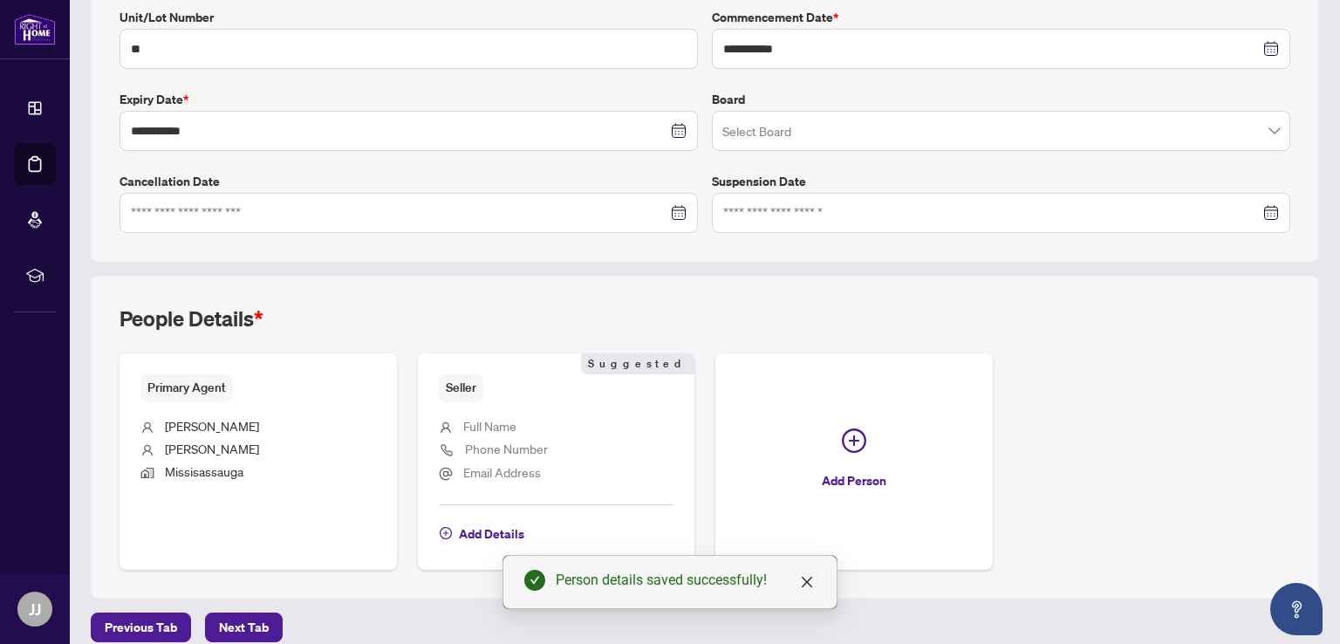
scroll to position [406, 0]
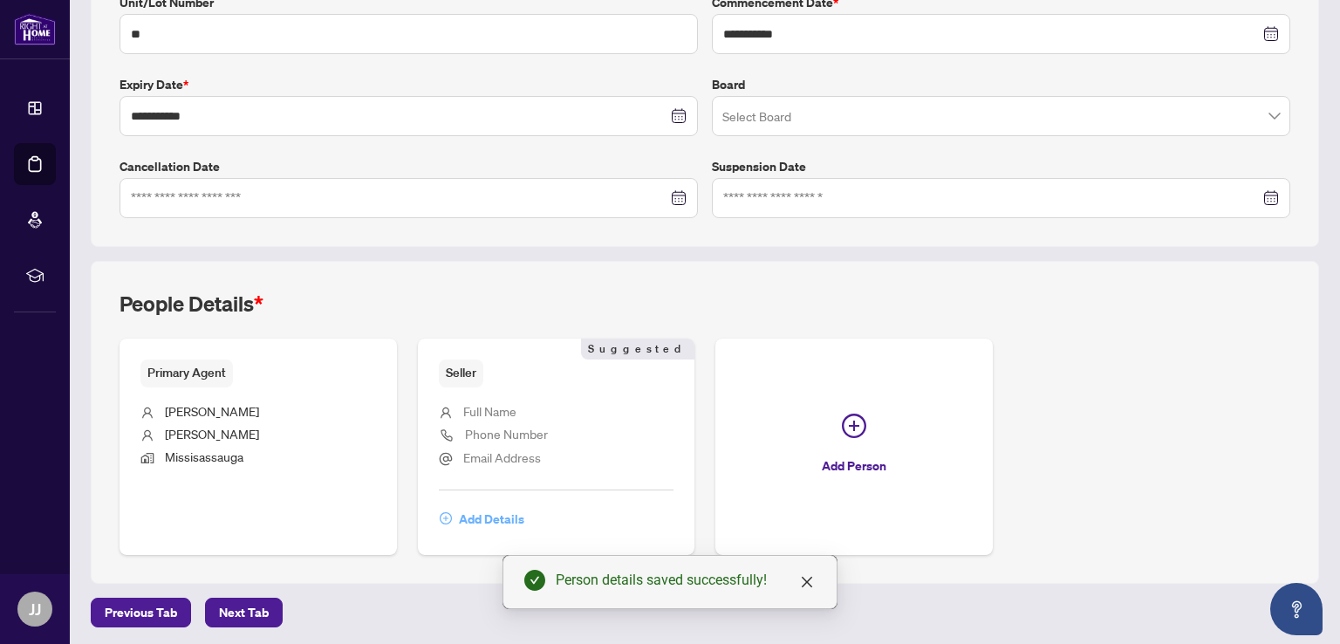
click at [484, 515] on span "Add Details" at bounding box center [491, 519] width 65 height 28
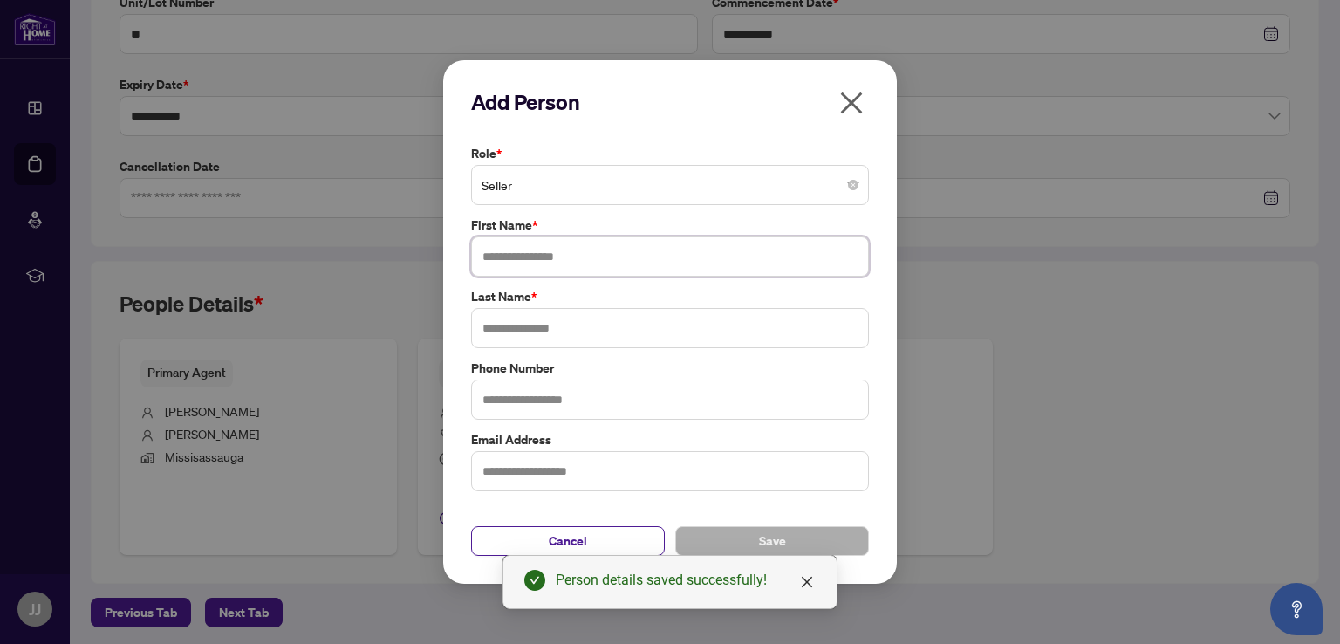
click at [522, 258] on input "text" at bounding box center [670, 256] width 398 height 40
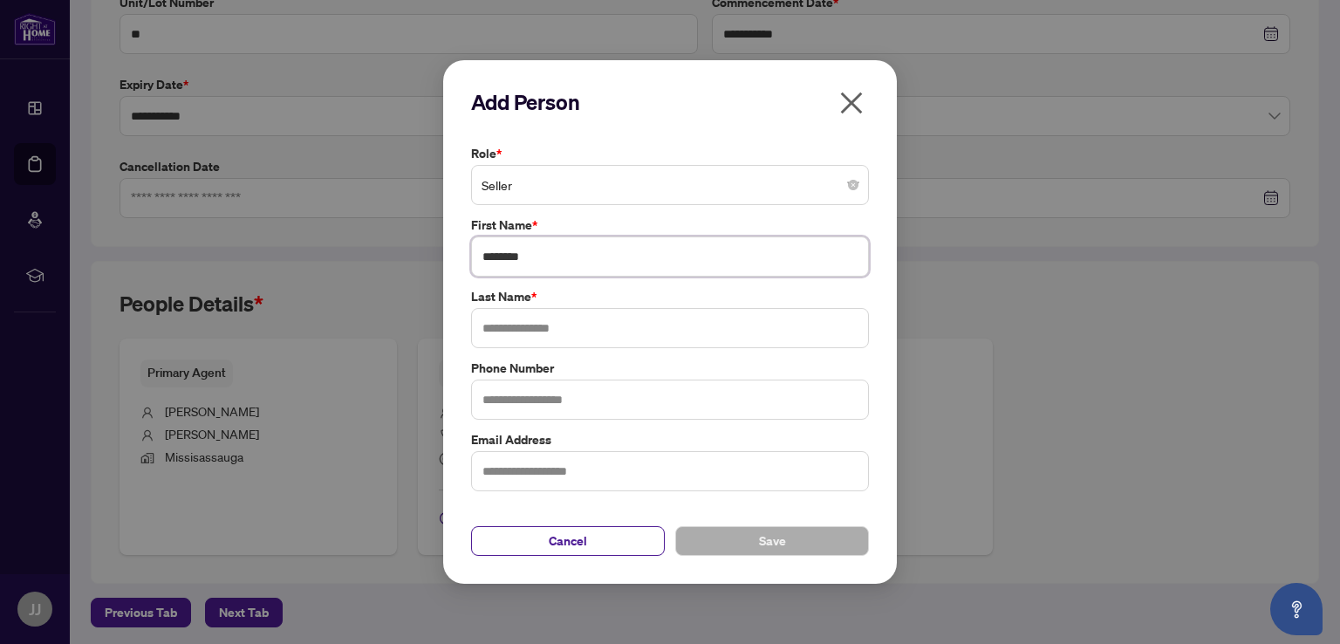
type input "*******"
type input "**********"
click at [787, 537] on button "Save" at bounding box center [772, 541] width 194 height 30
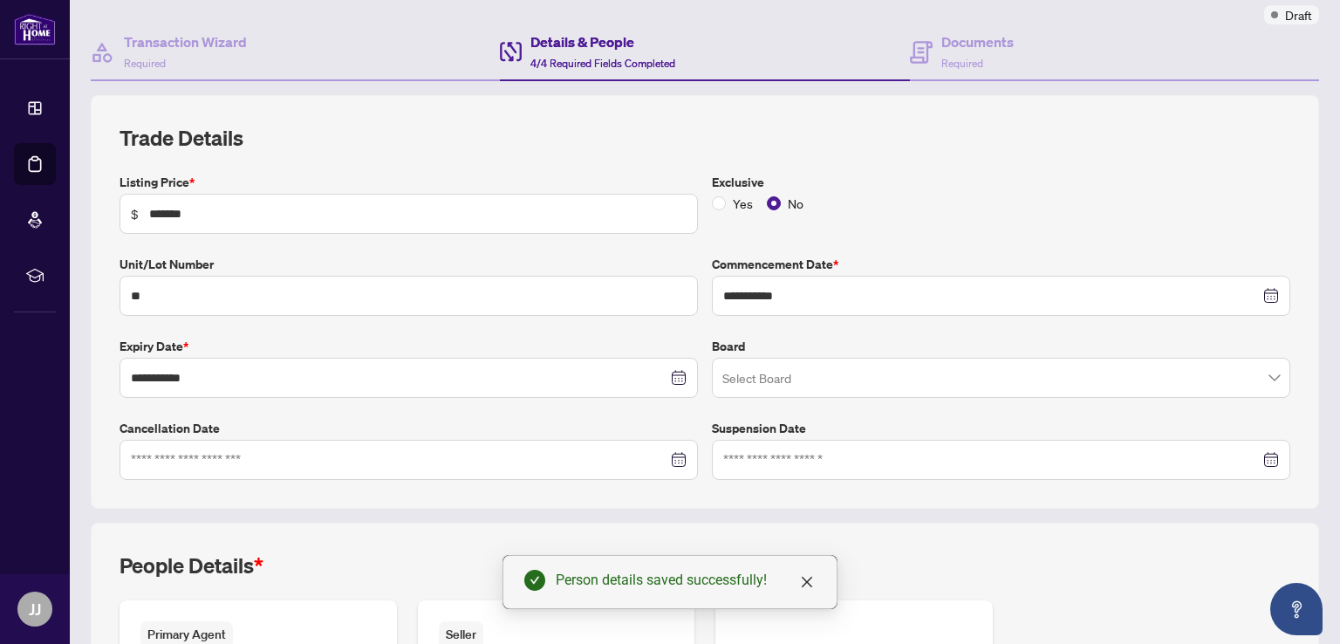
scroll to position [0, 0]
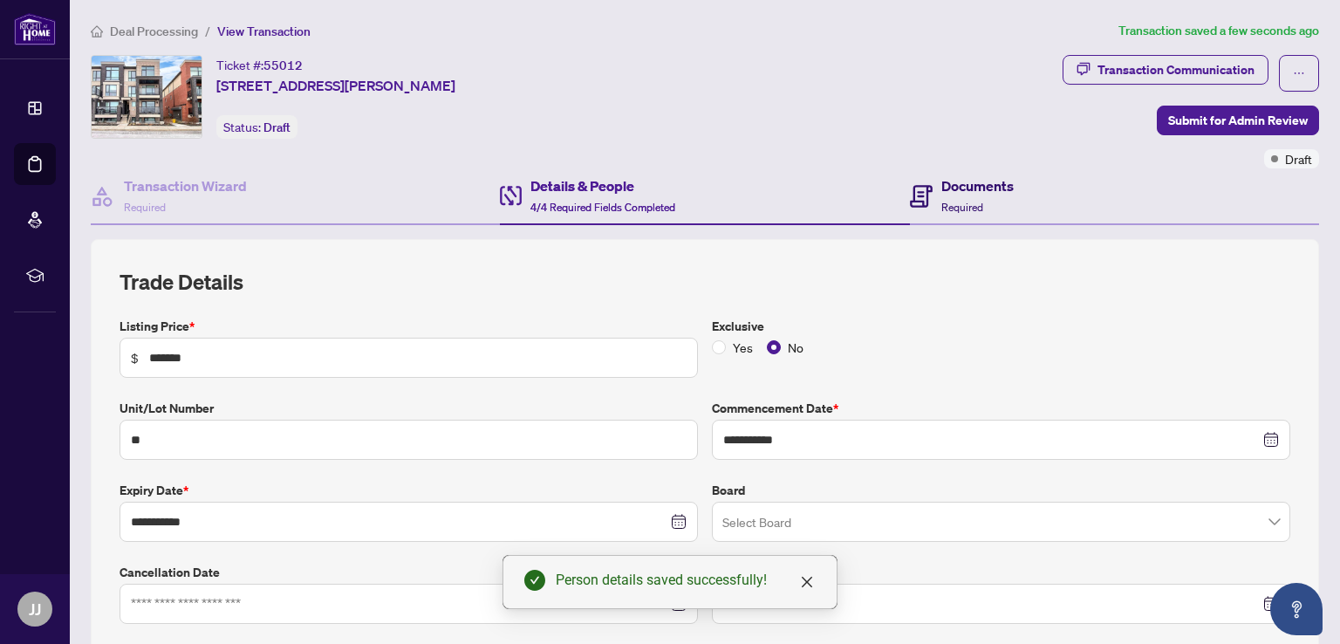
click at [980, 191] on h4 "Documents" at bounding box center [977, 185] width 72 height 21
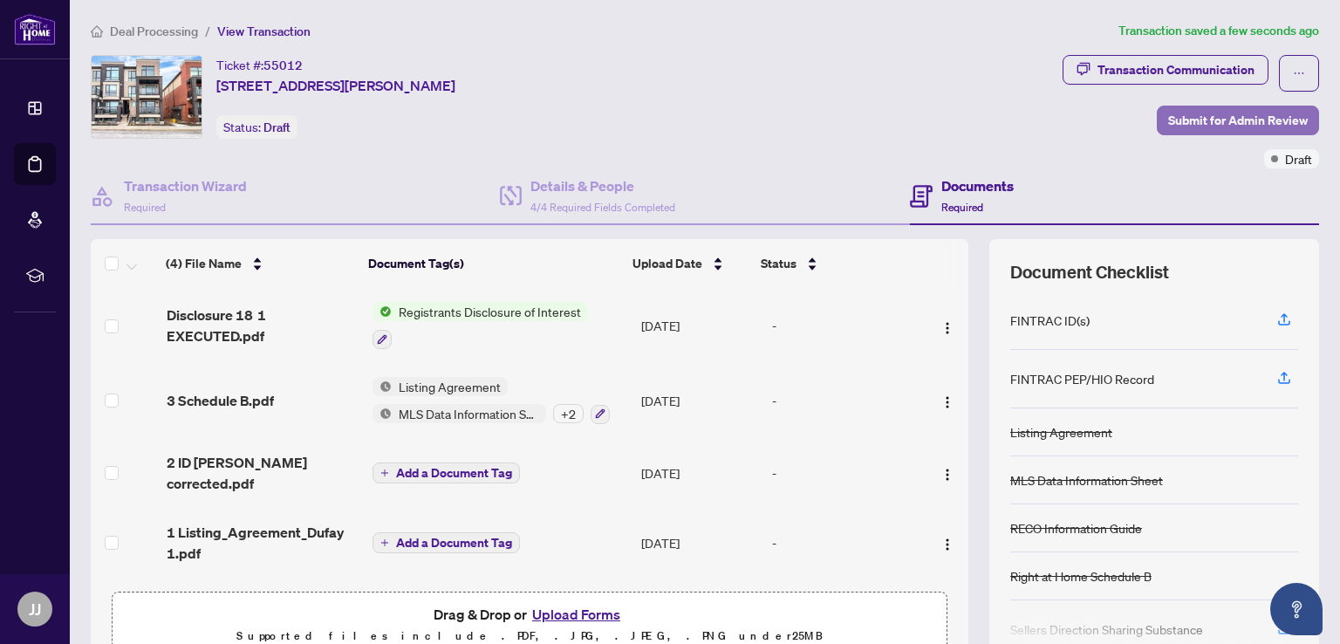
click at [1245, 120] on span "Submit for Admin Review" at bounding box center [1238, 120] width 140 height 28
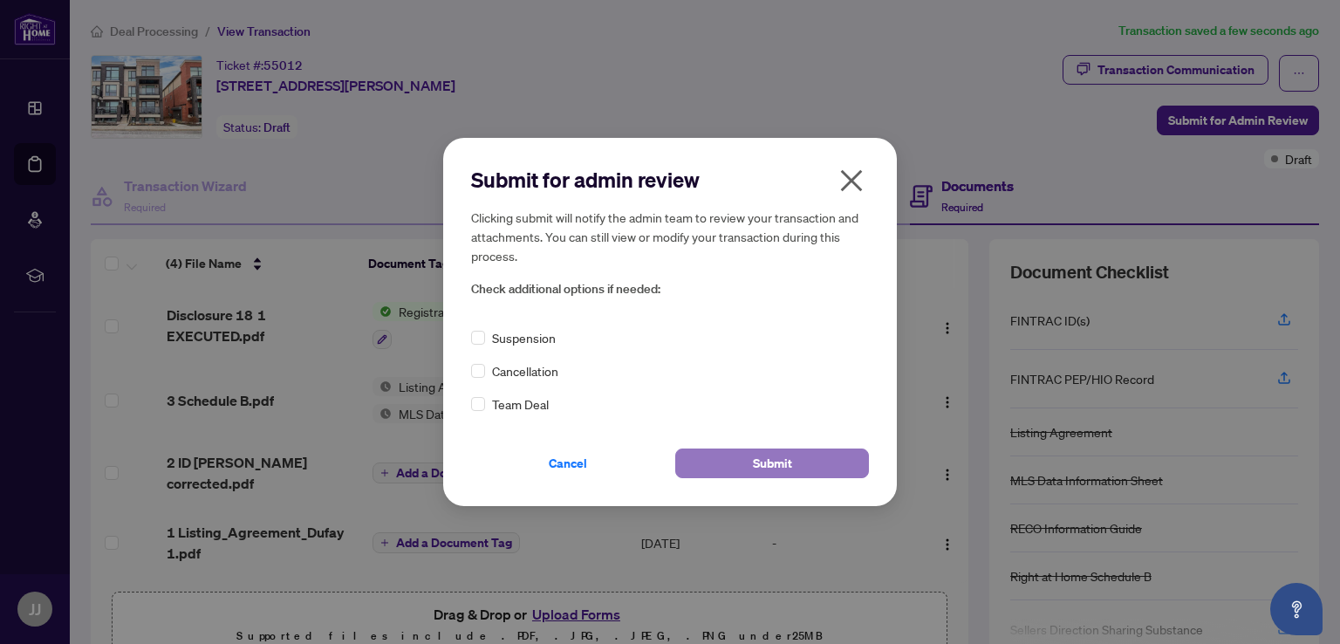
click at [779, 460] on span "Submit" at bounding box center [772, 463] width 39 height 28
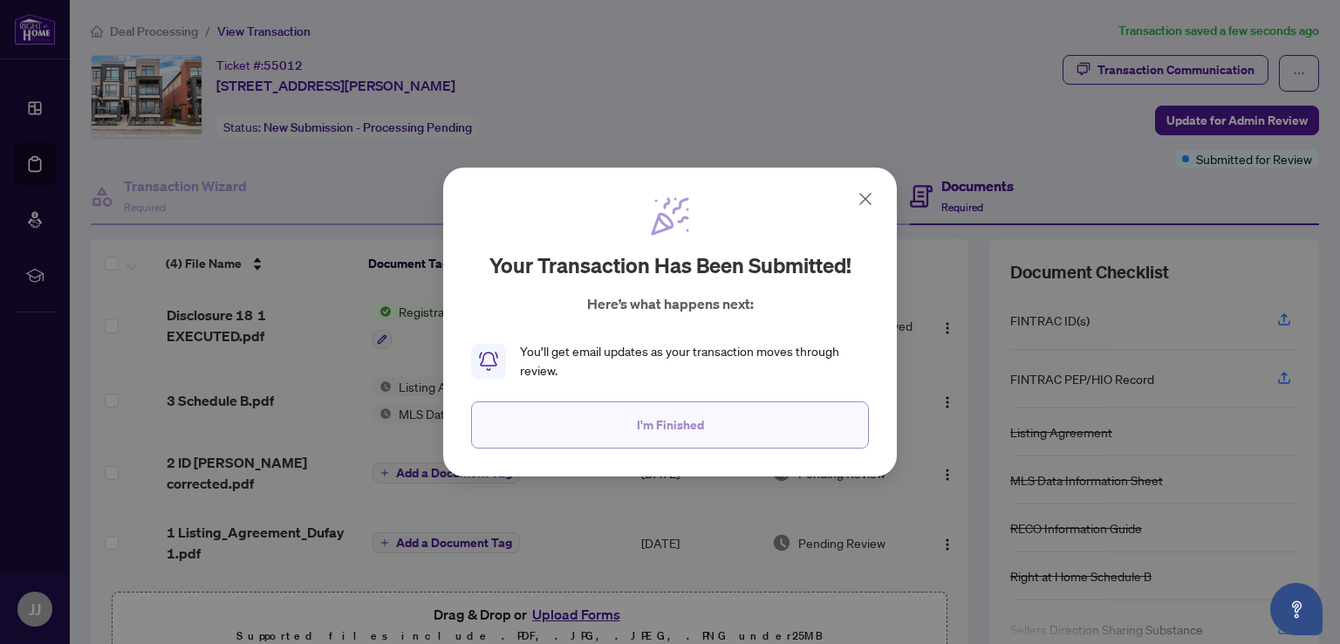
click at [660, 421] on span "I'm Finished" at bounding box center [670, 425] width 67 height 28
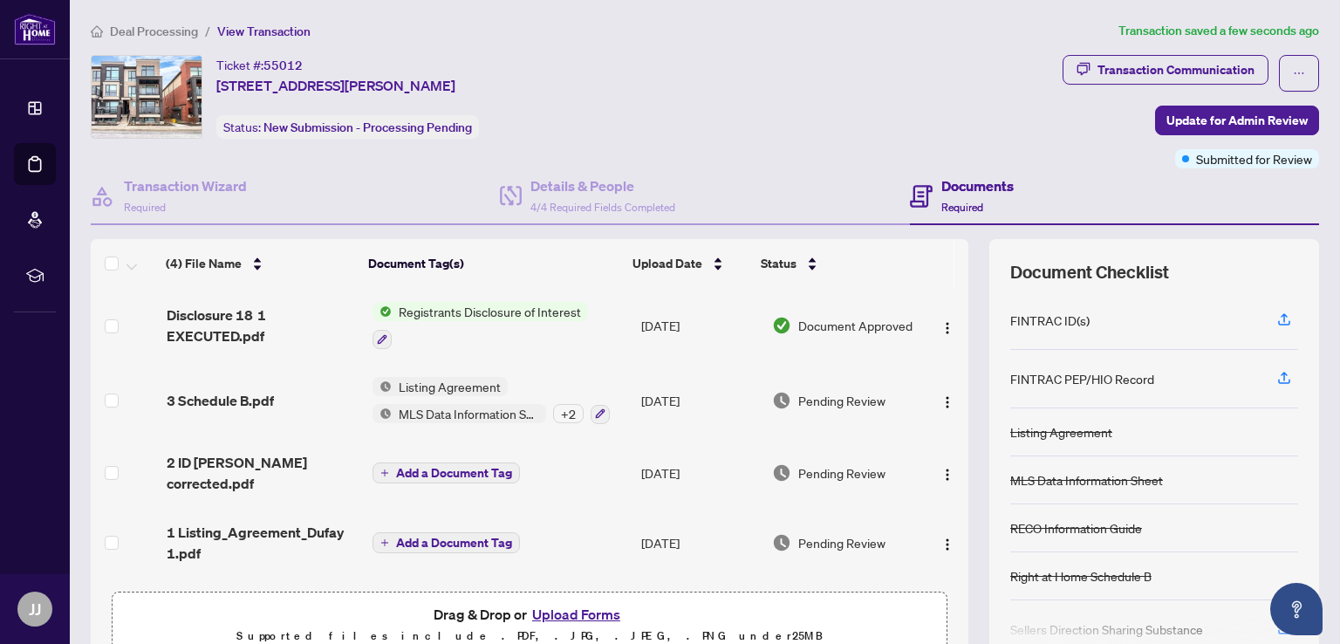
click at [466, 308] on span "Registrants Disclosure of Interest" at bounding box center [490, 311] width 196 height 19
click at [475, 400] on span "Registrants Disclosure of Interest" at bounding box center [484, 395] width 196 height 19
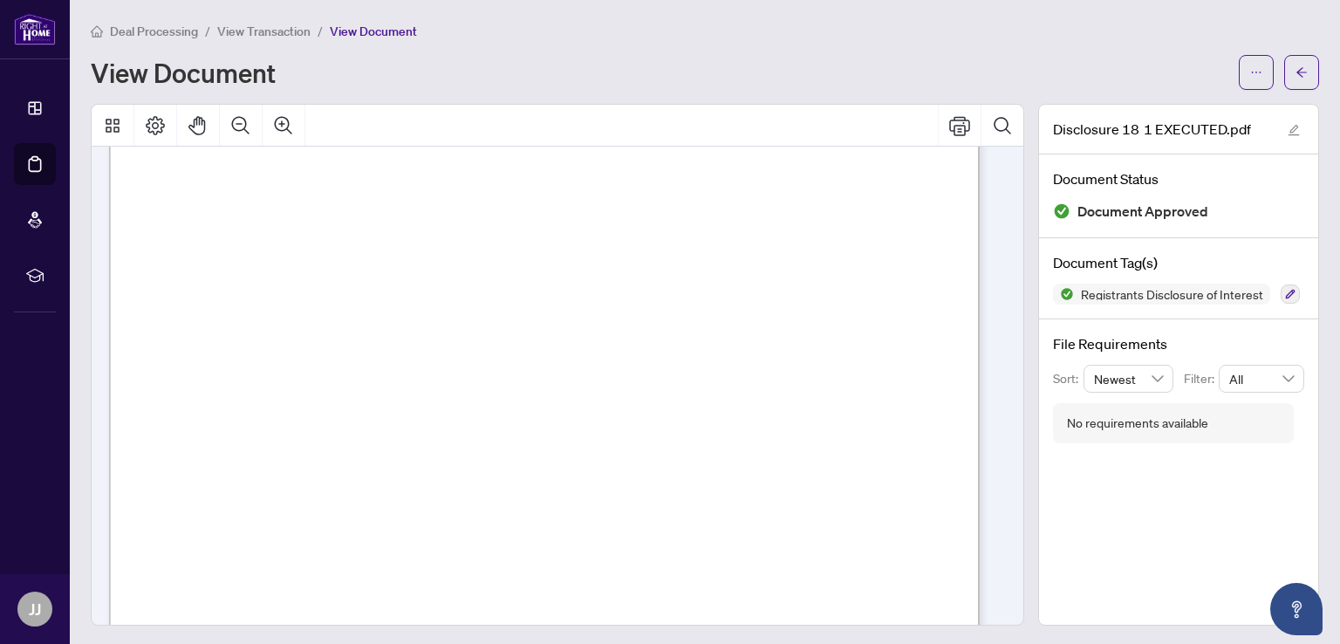
scroll to position [246, 0]
click at [949, 130] on icon "Print" at bounding box center [959, 125] width 21 height 19
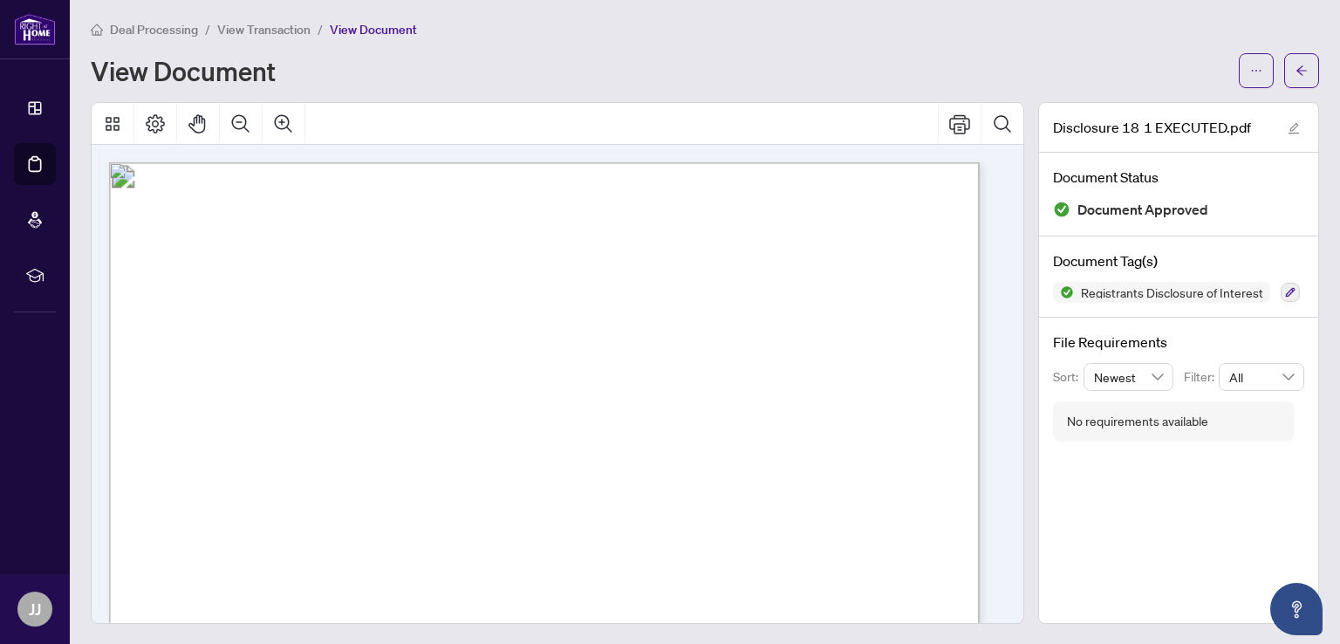
click at [1009, 58] on div "View Document" at bounding box center [660, 71] width 1138 height 28
